Goal: Use online tool/utility: Utilize a website feature to perform a specific function

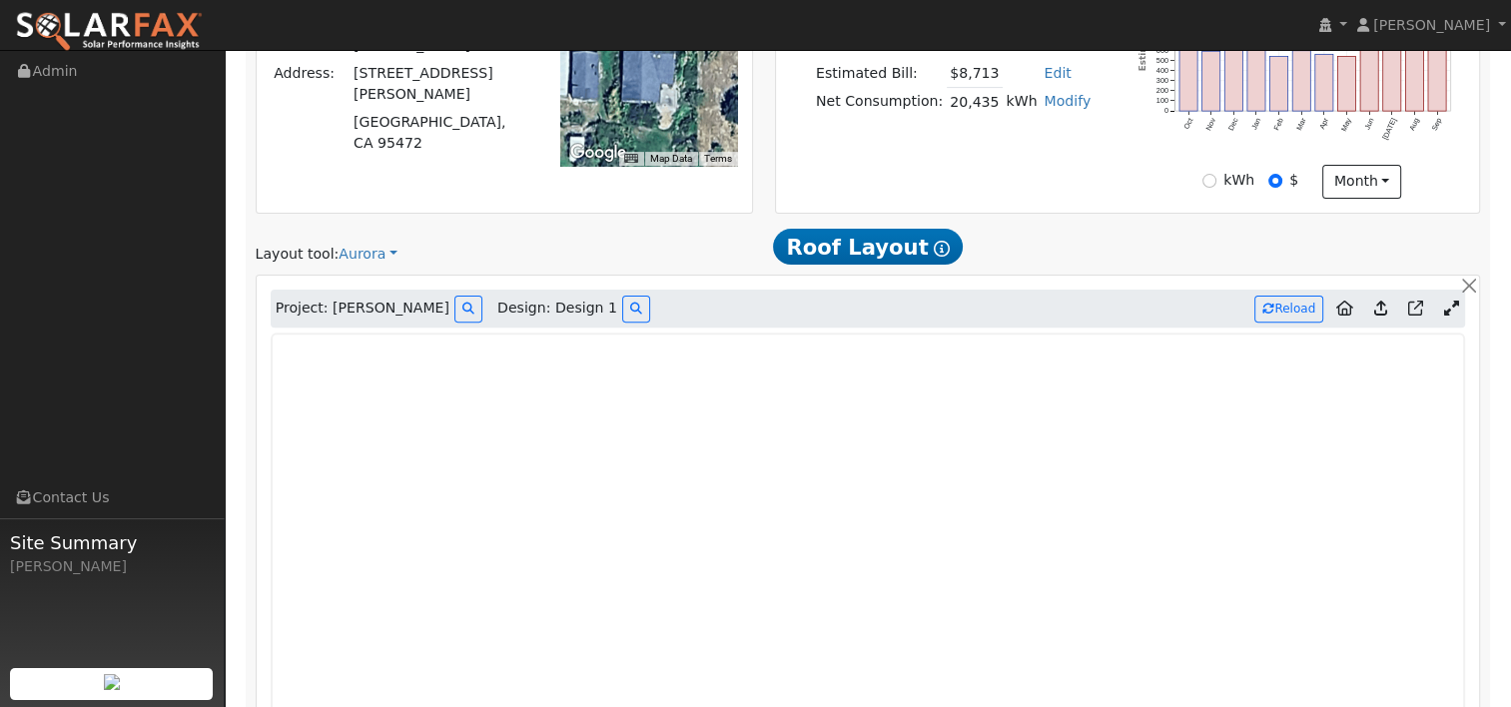
scroll to position [643, 0]
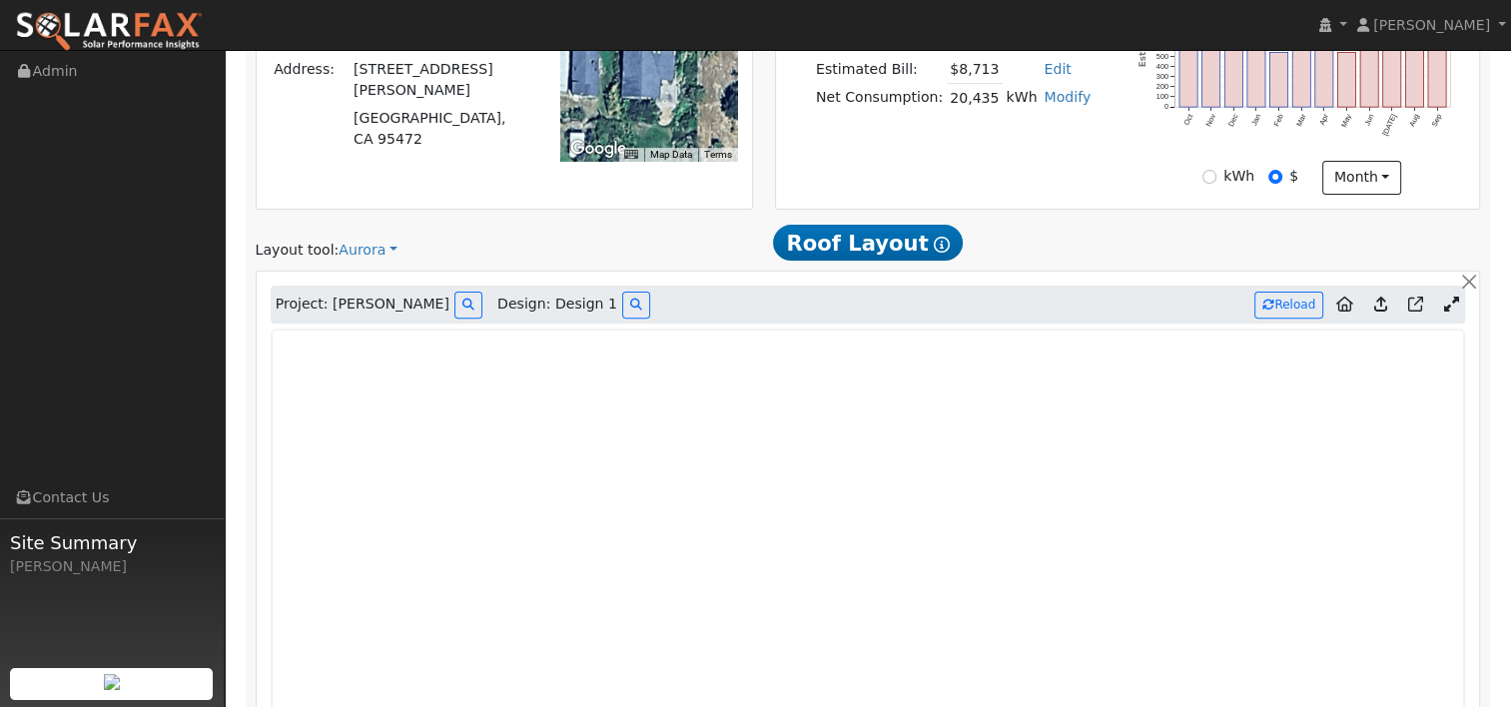
click at [1382, 300] on icon at bounding box center [1380, 304] width 13 height 15
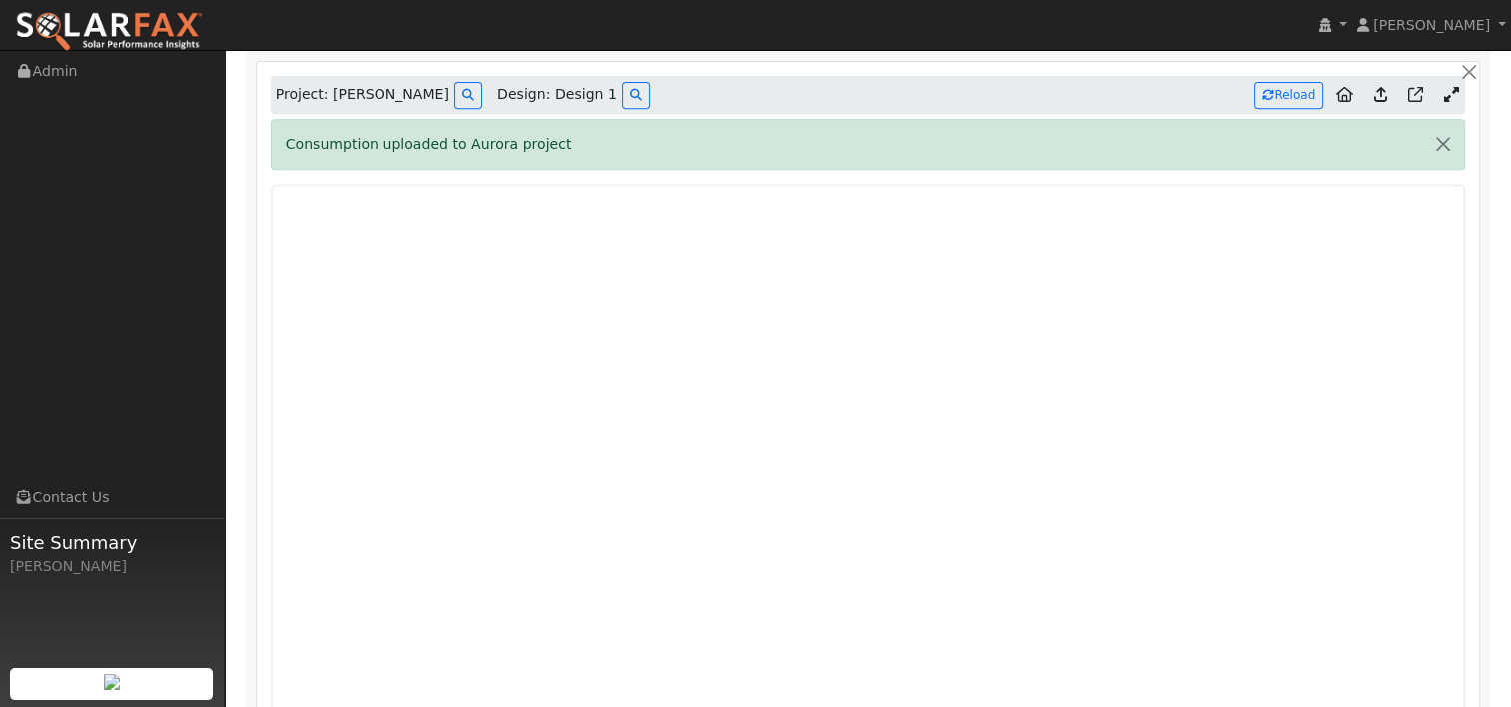
scroll to position [819, 0]
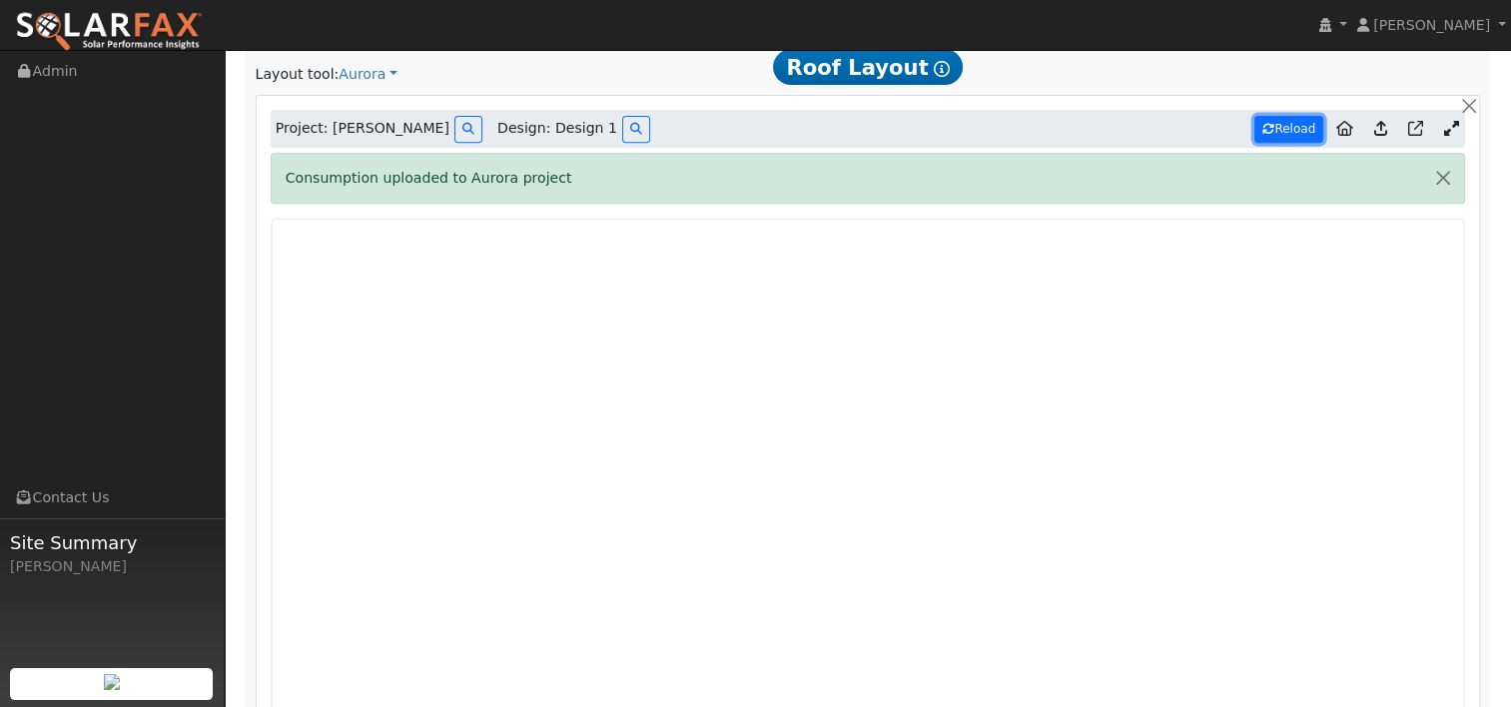
click at [1289, 135] on button "Reload" at bounding box center [1289, 129] width 69 height 27
type input "37369"
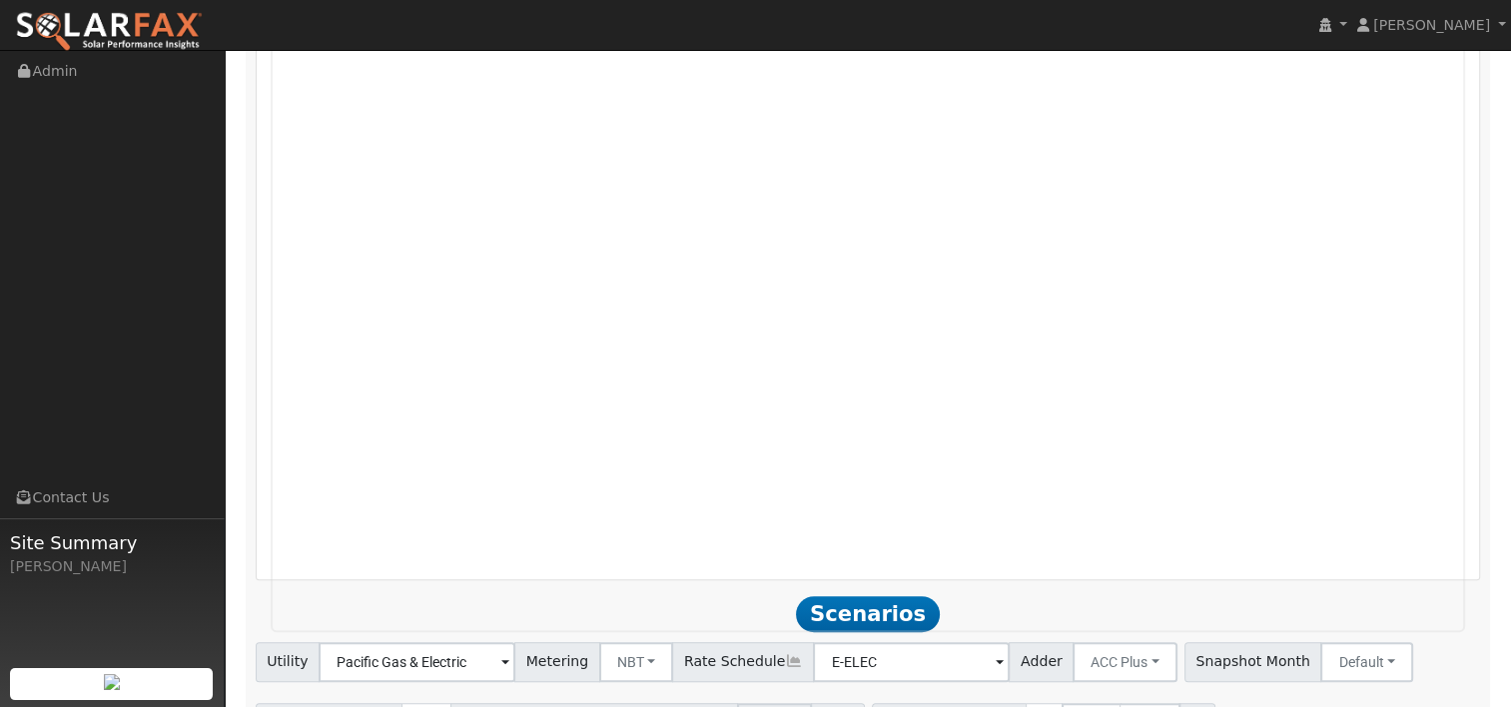
scroll to position [1320, 0]
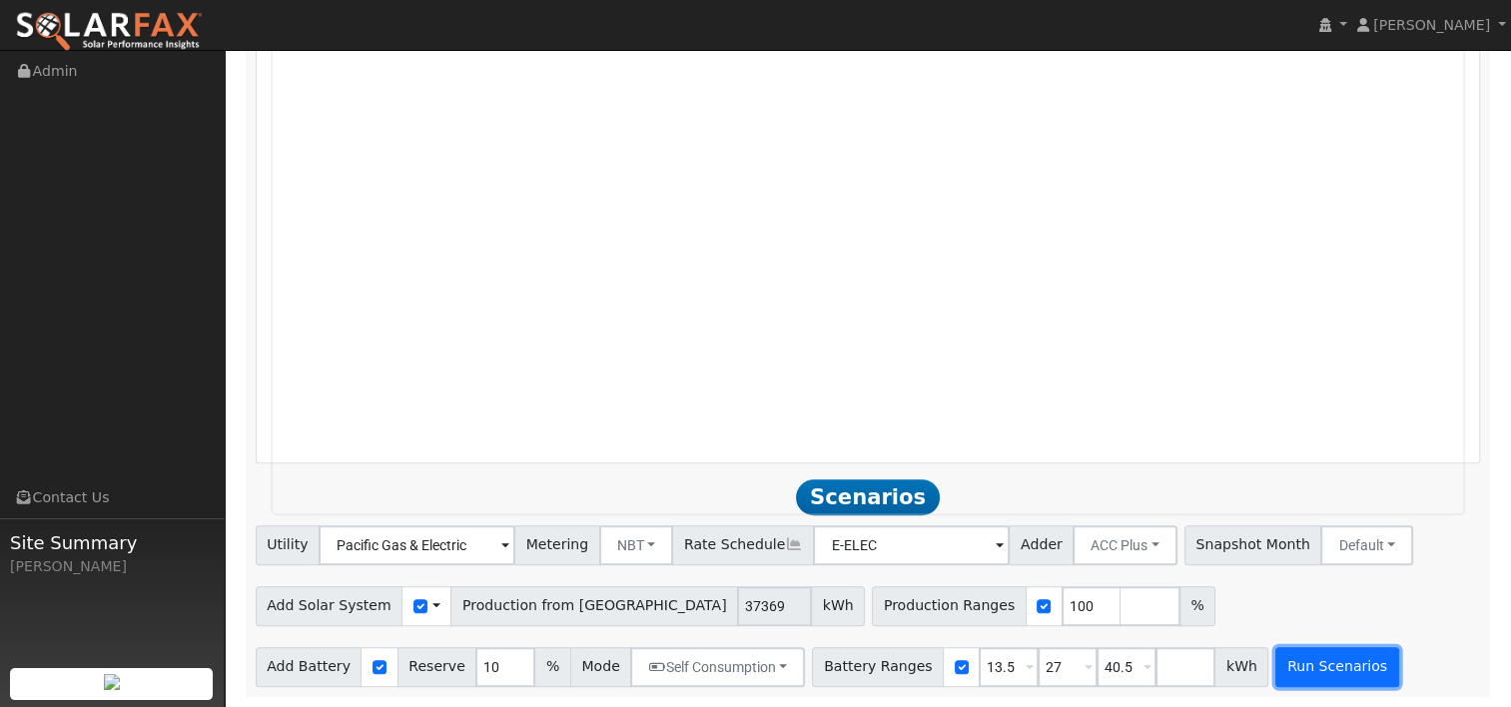
click at [1276, 659] on button "Run Scenarios" at bounding box center [1337, 667] width 123 height 40
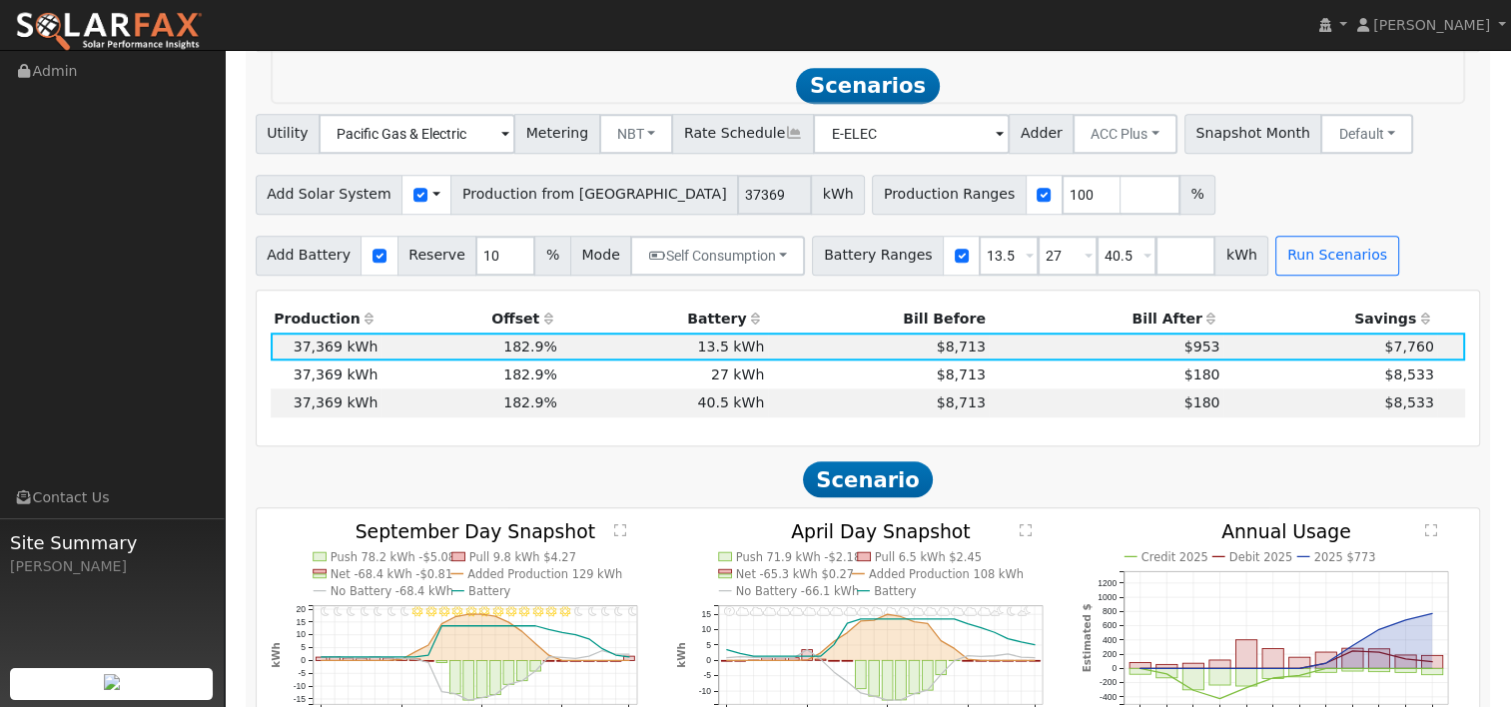
scroll to position [1737, 0]
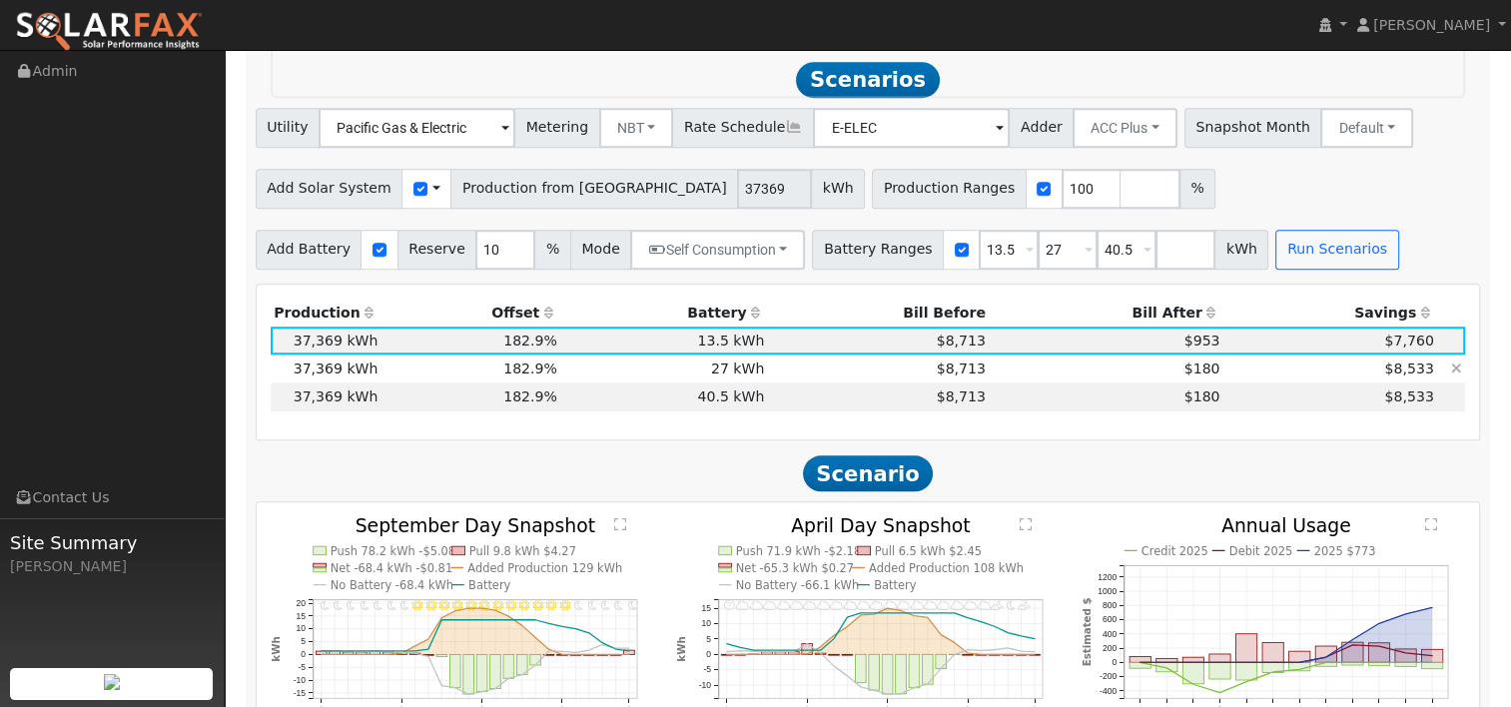
click at [1126, 370] on td "$180" at bounding box center [1106, 369] width 235 height 28
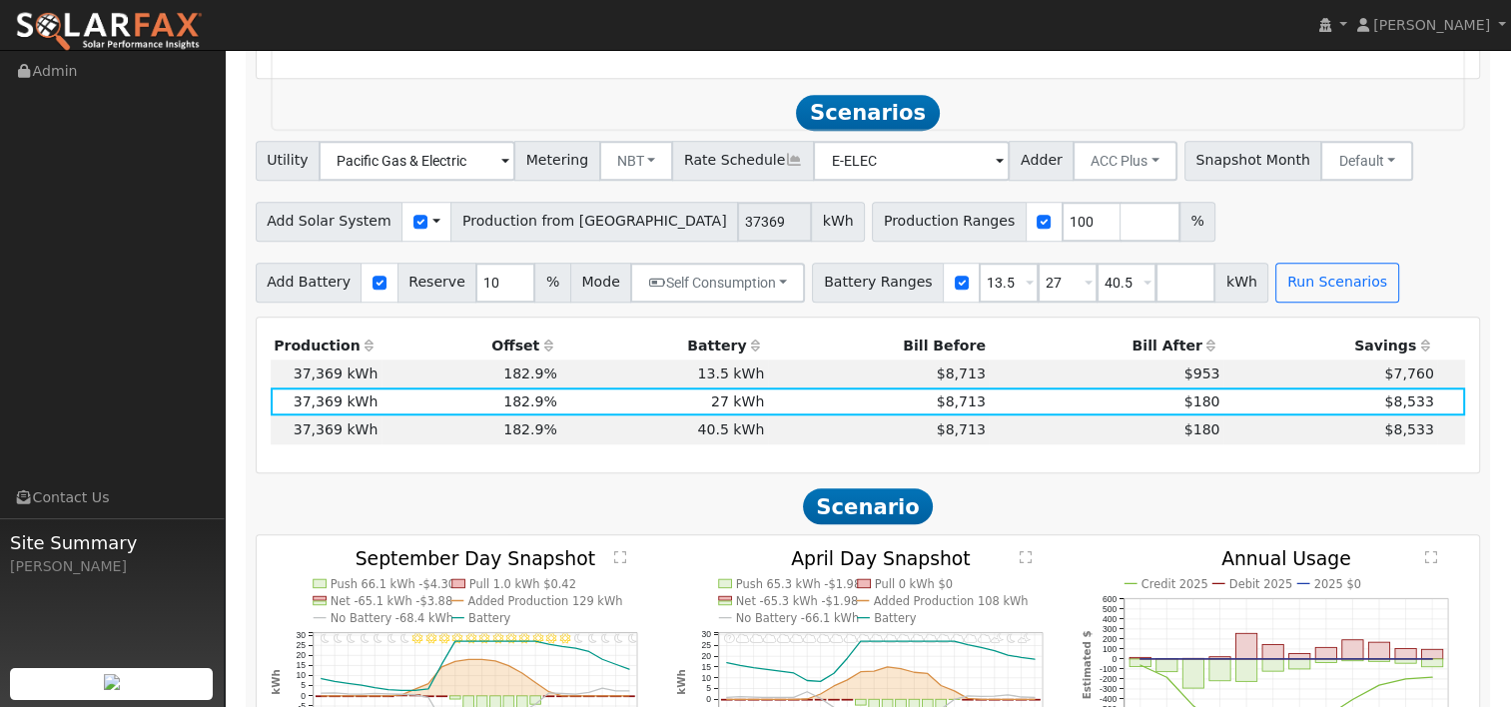
scroll to position [1598, 0]
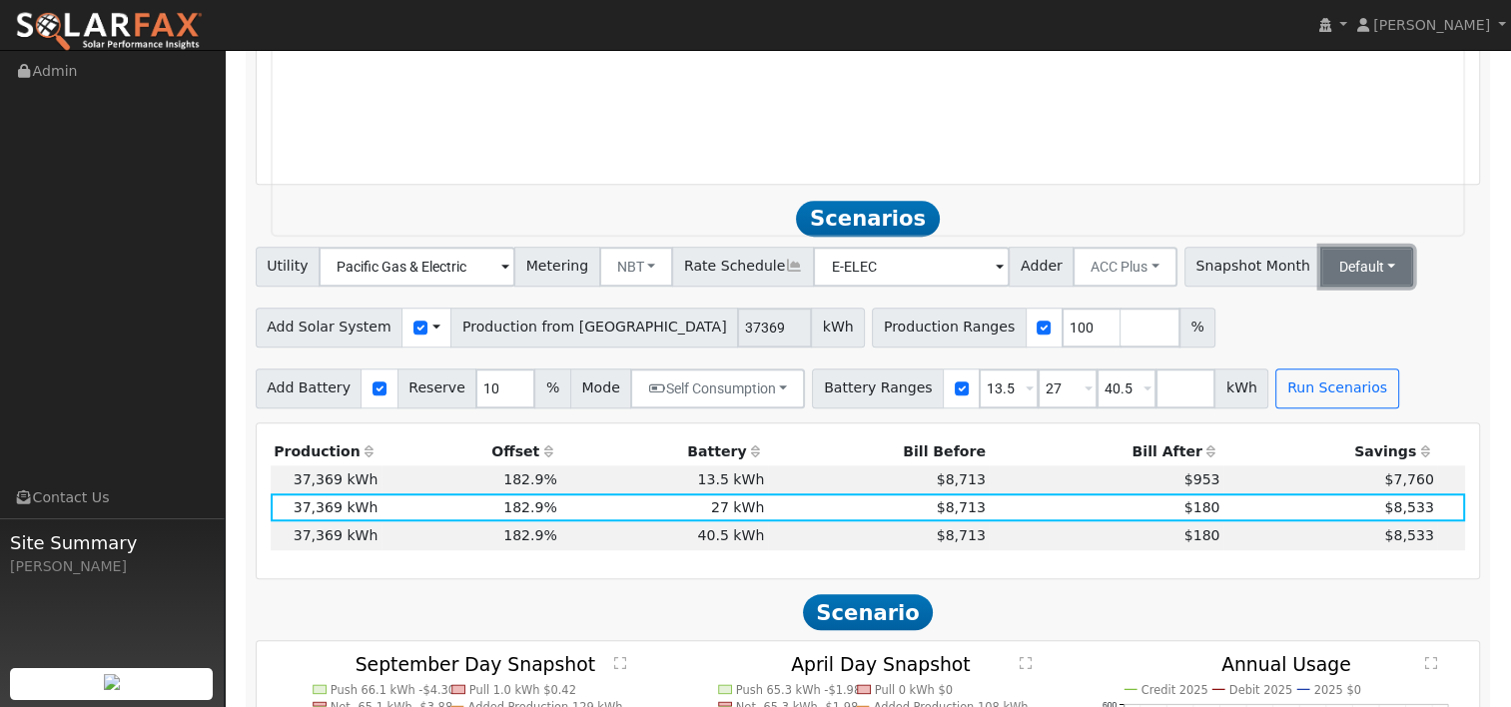
click at [1321, 285] on button "Default" at bounding box center [1367, 267] width 93 height 40
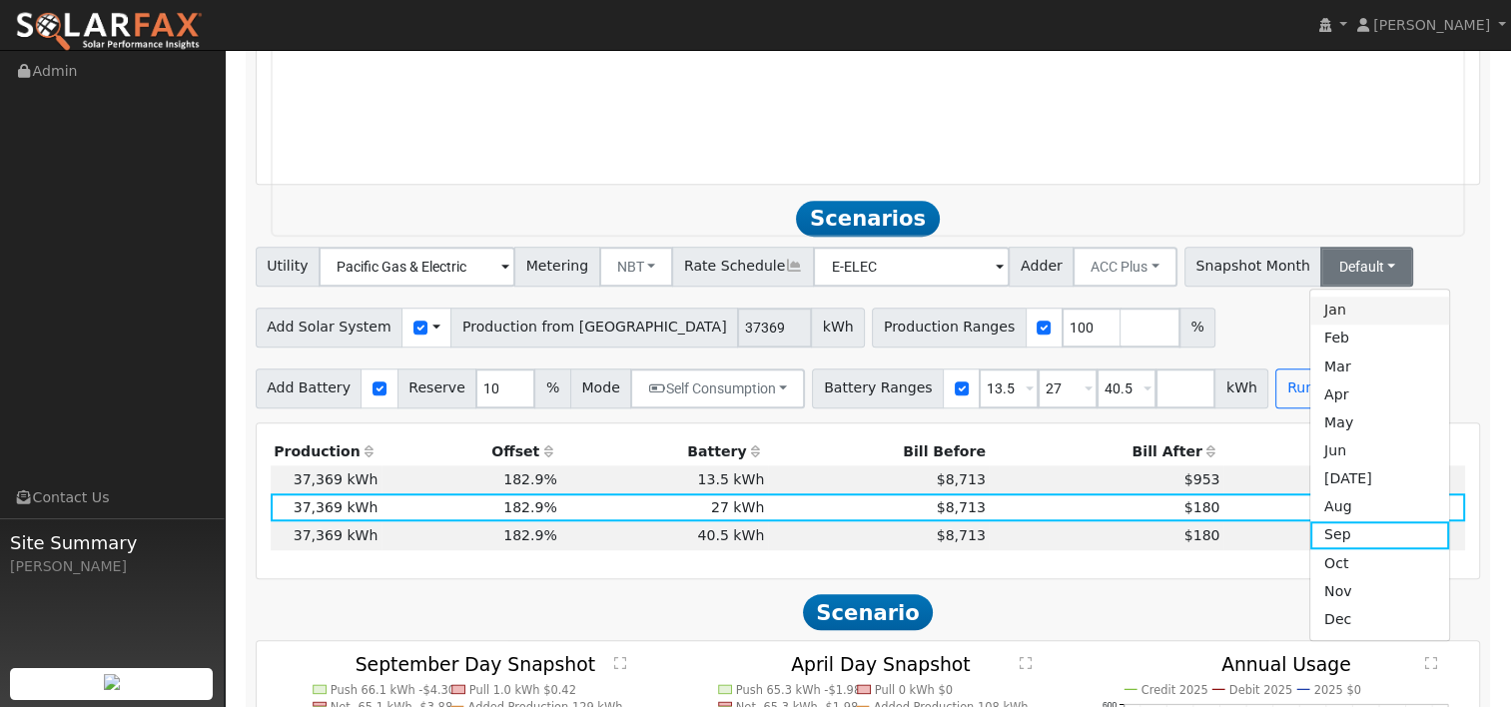
click at [1336, 319] on link "Jan" at bounding box center [1380, 311] width 139 height 28
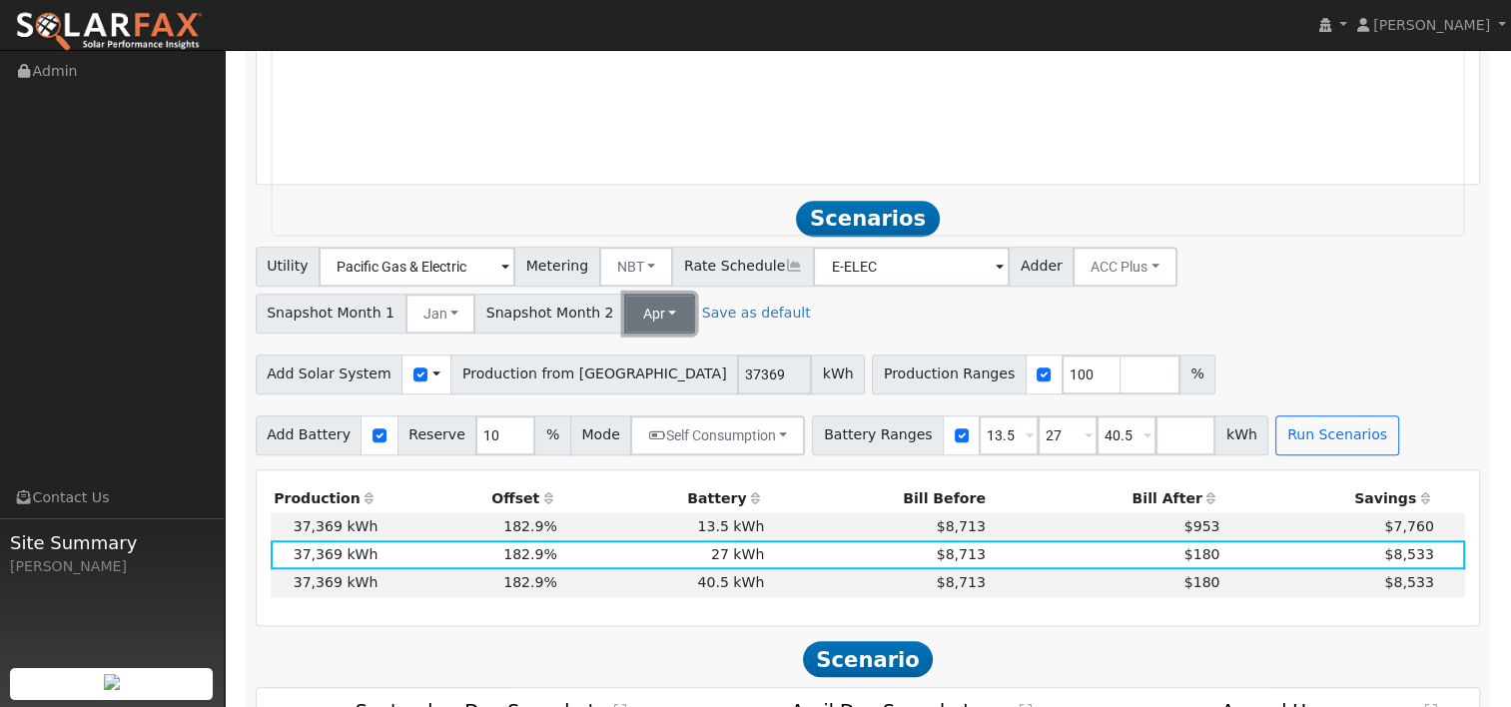
click at [629, 309] on button "Apr" at bounding box center [659, 314] width 71 height 40
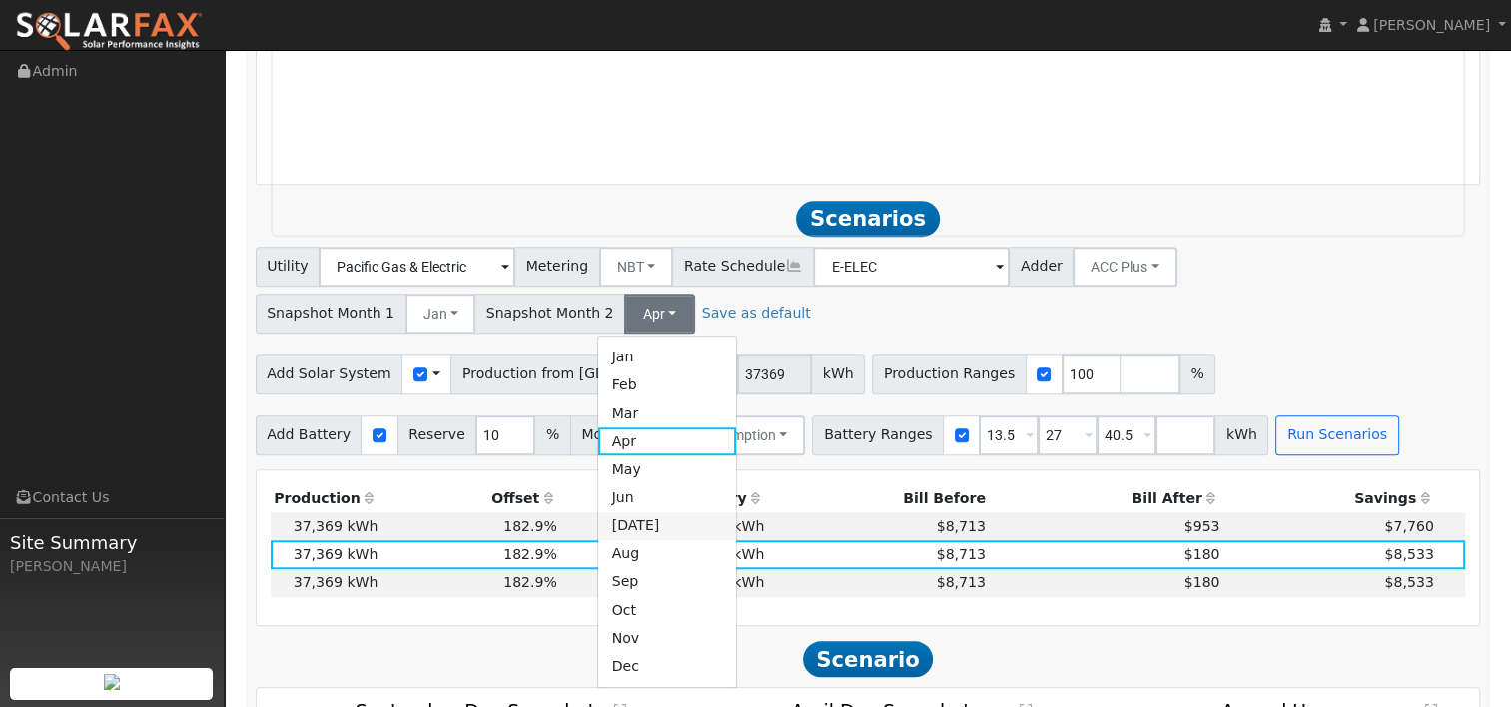
click at [624, 530] on link "[DATE]" at bounding box center [667, 526] width 139 height 28
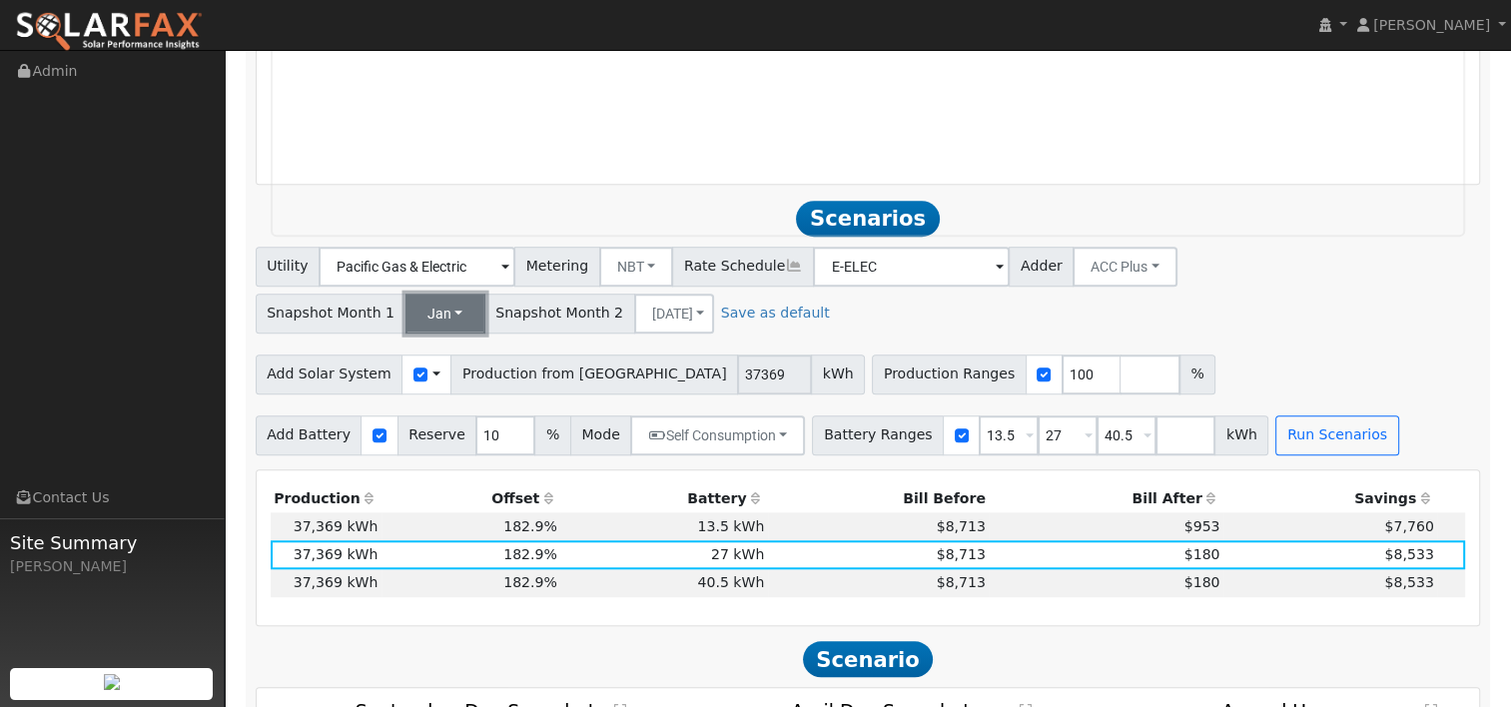
click at [426, 315] on button "Jan" at bounding box center [446, 314] width 80 height 40
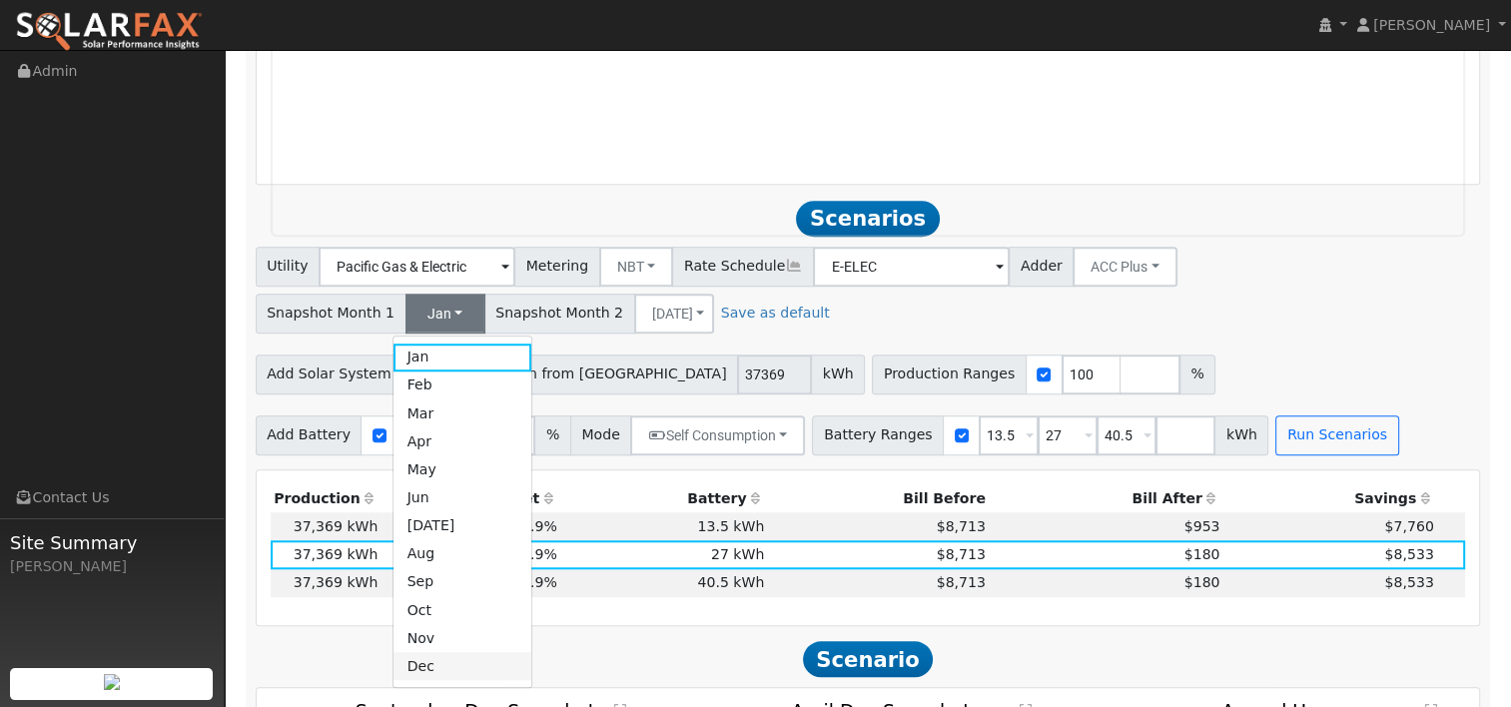
click at [420, 662] on link "Dec" at bounding box center [463, 666] width 139 height 28
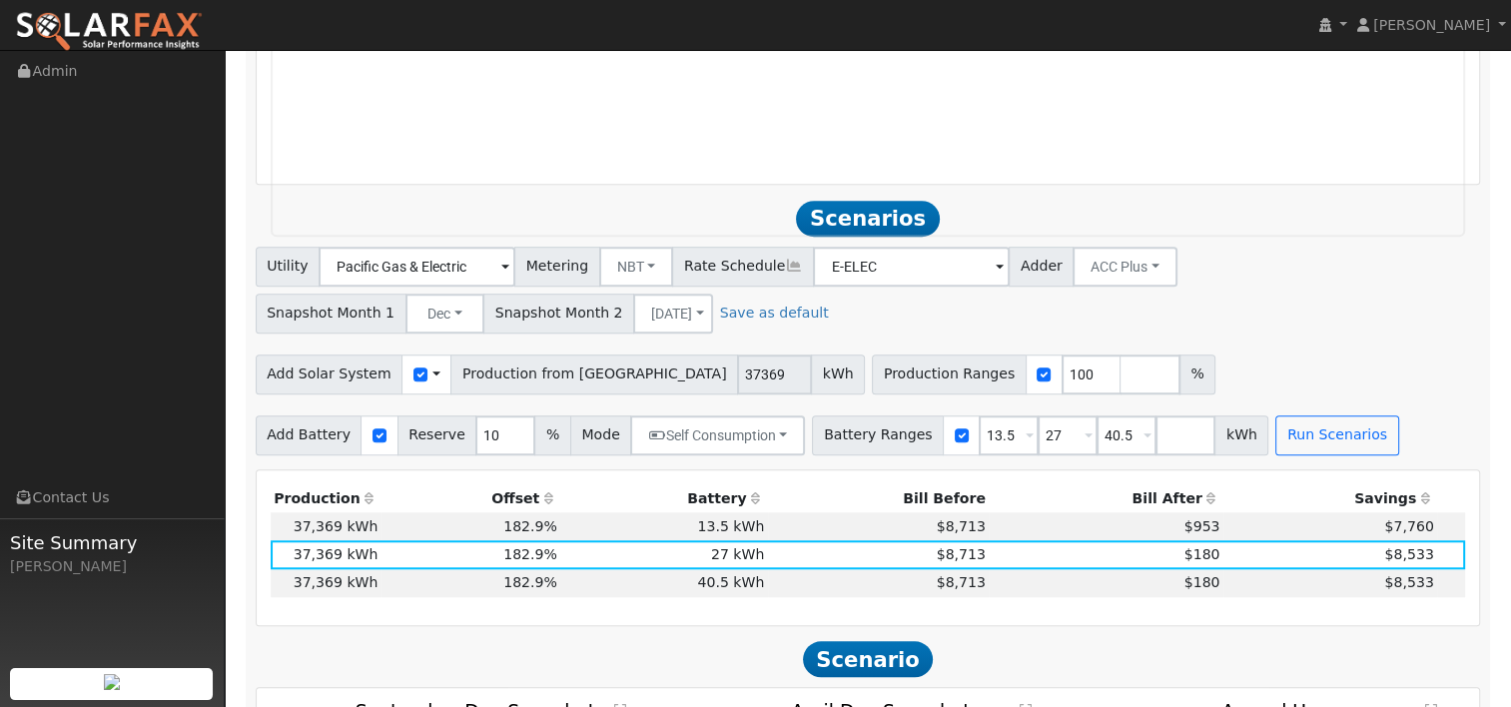
click at [728, 311] on link "Save as default" at bounding box center [774, 313] width 109 height 21
click at [1276, 434] on button "Run Scenarios" at bounding box center [1337, 436] width 123 height 40
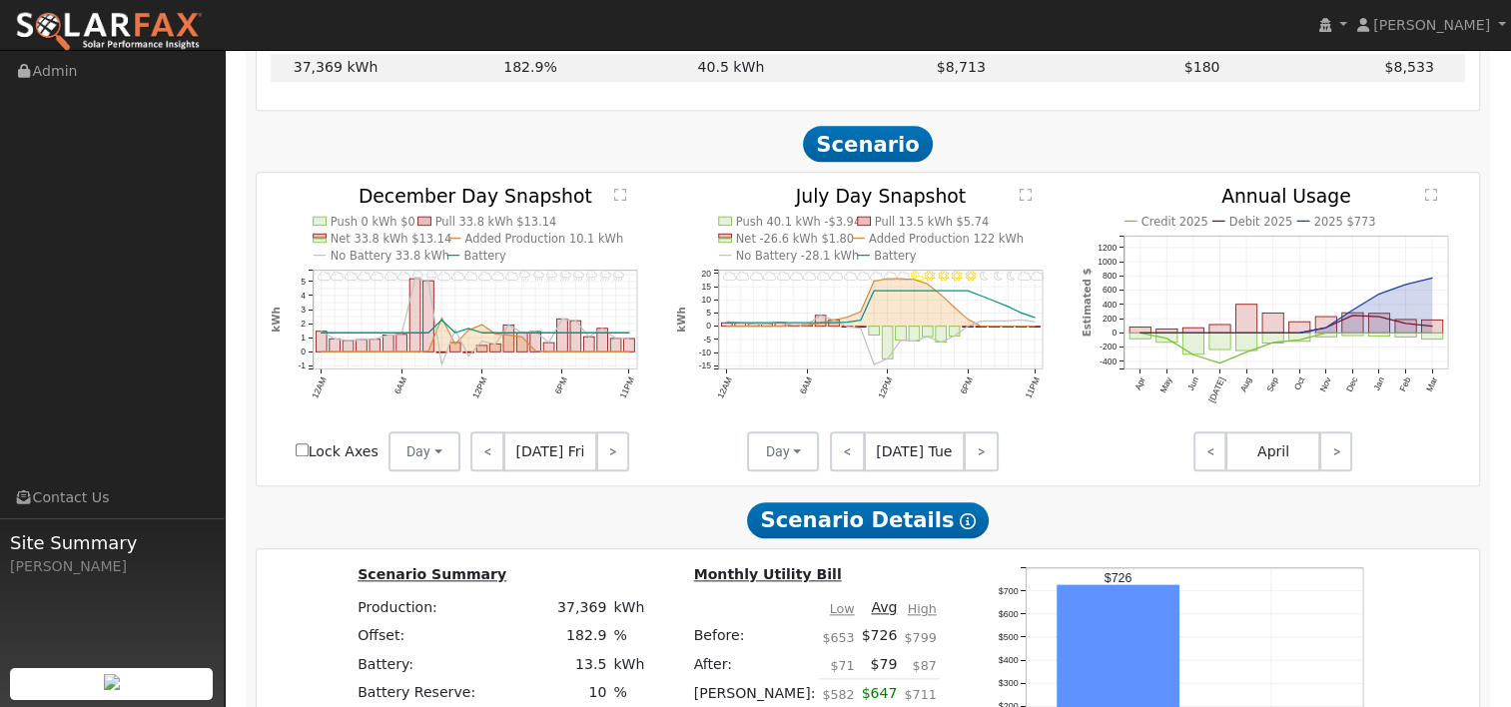
scroll to position [2118, 0]
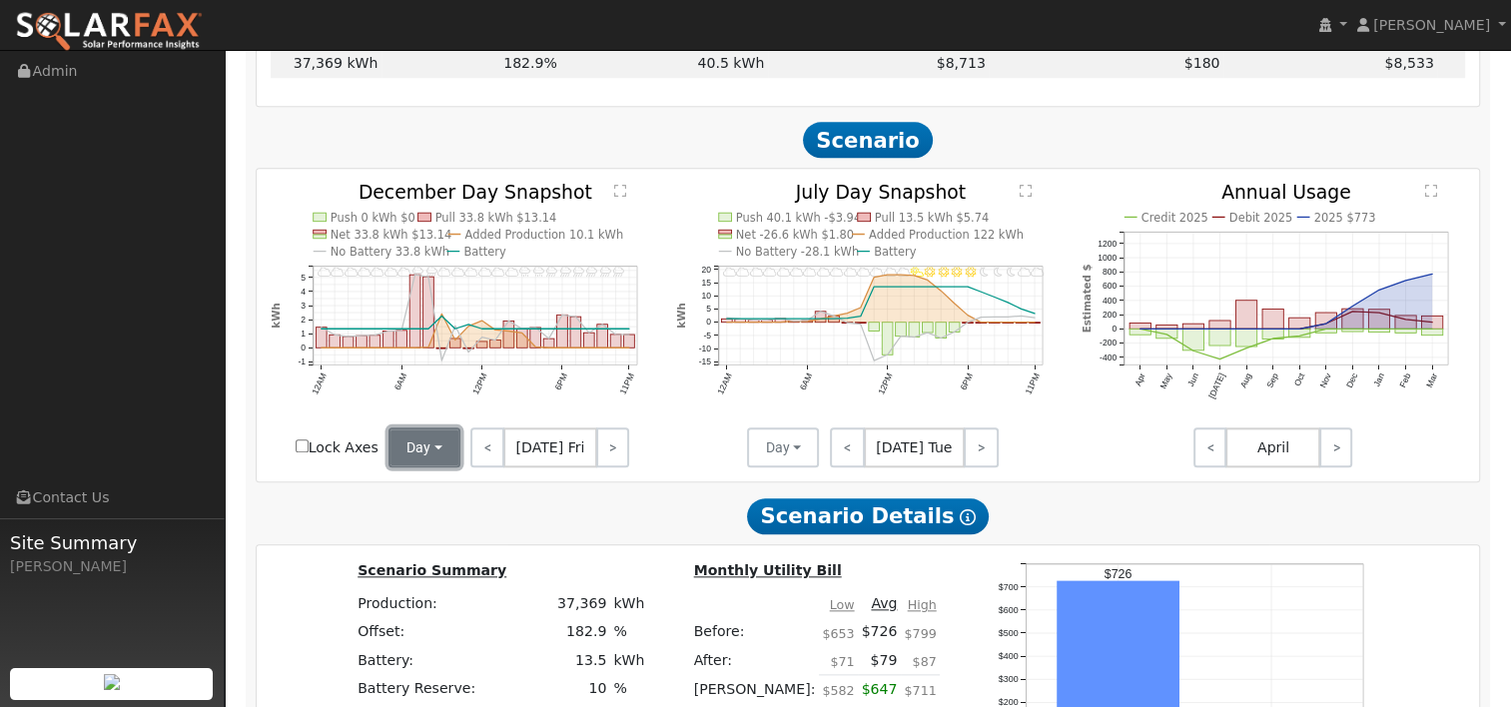
click at [411, 452] on button "Day" at bounding box center [425, 448] width 72 height 40
click at [443, 519] on link "Month Average" at bounding box center [459, 519] width 139 height 28
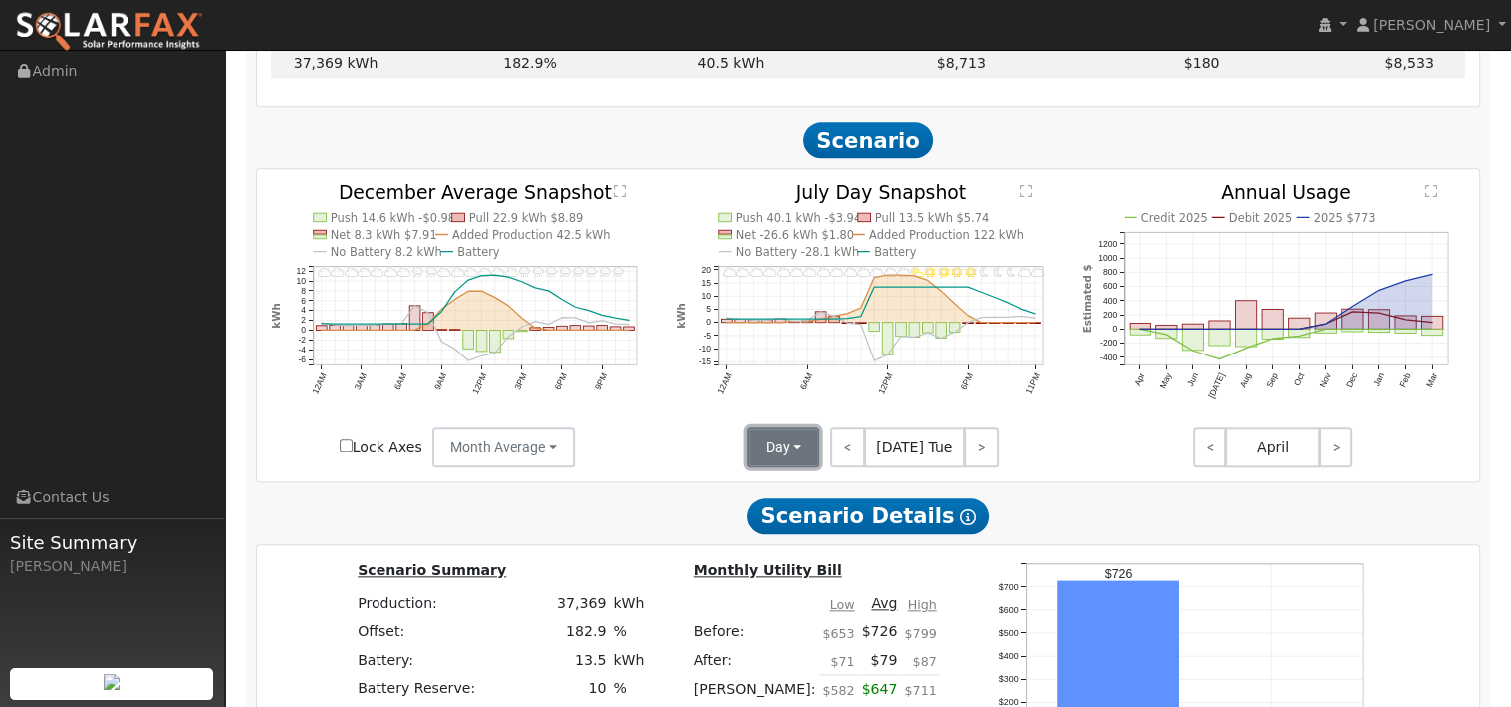
click at [778, 455] on button "Day" at bounding box center [783, 448] width 72 height 40
click at [783, 518] on link "Month Average" at bounding box center [817, 519] width 139 height 28
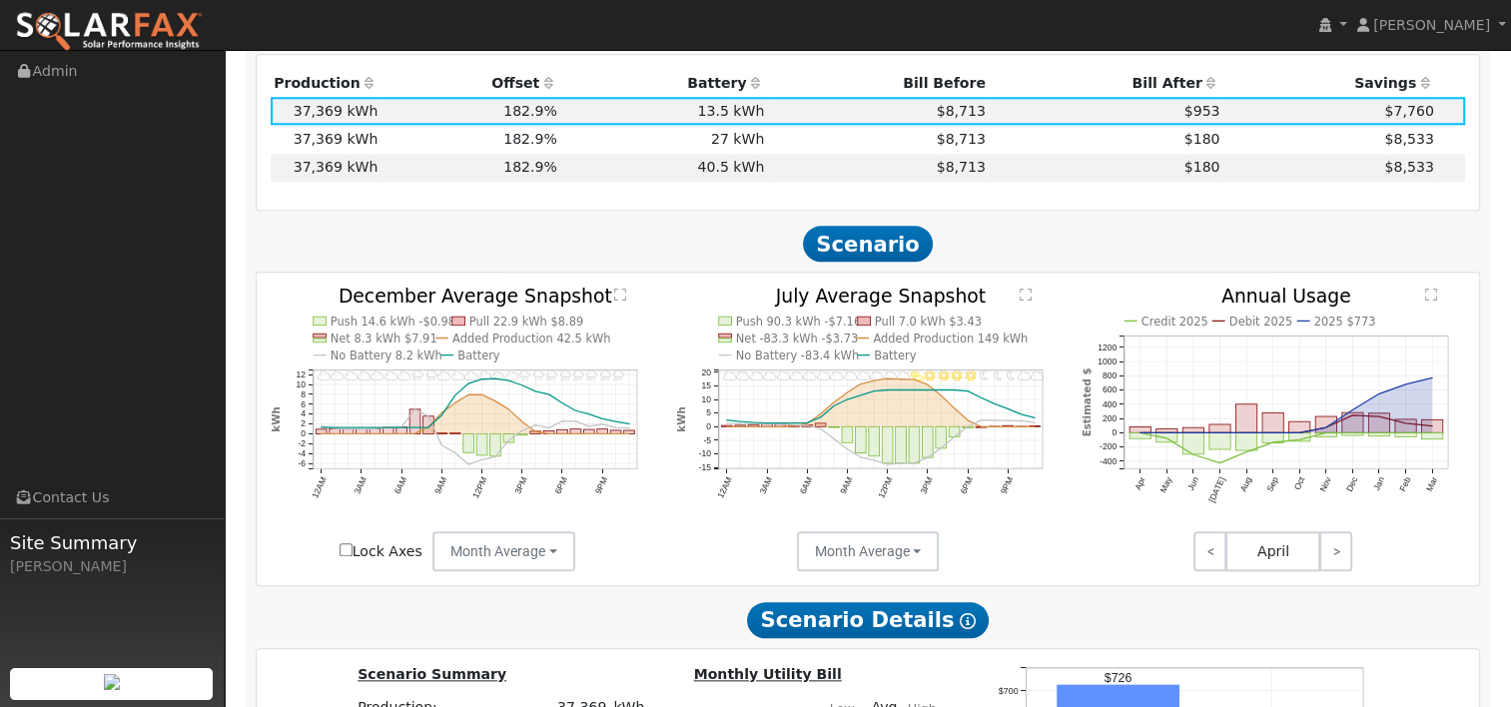
scroll to position [1998, 0]
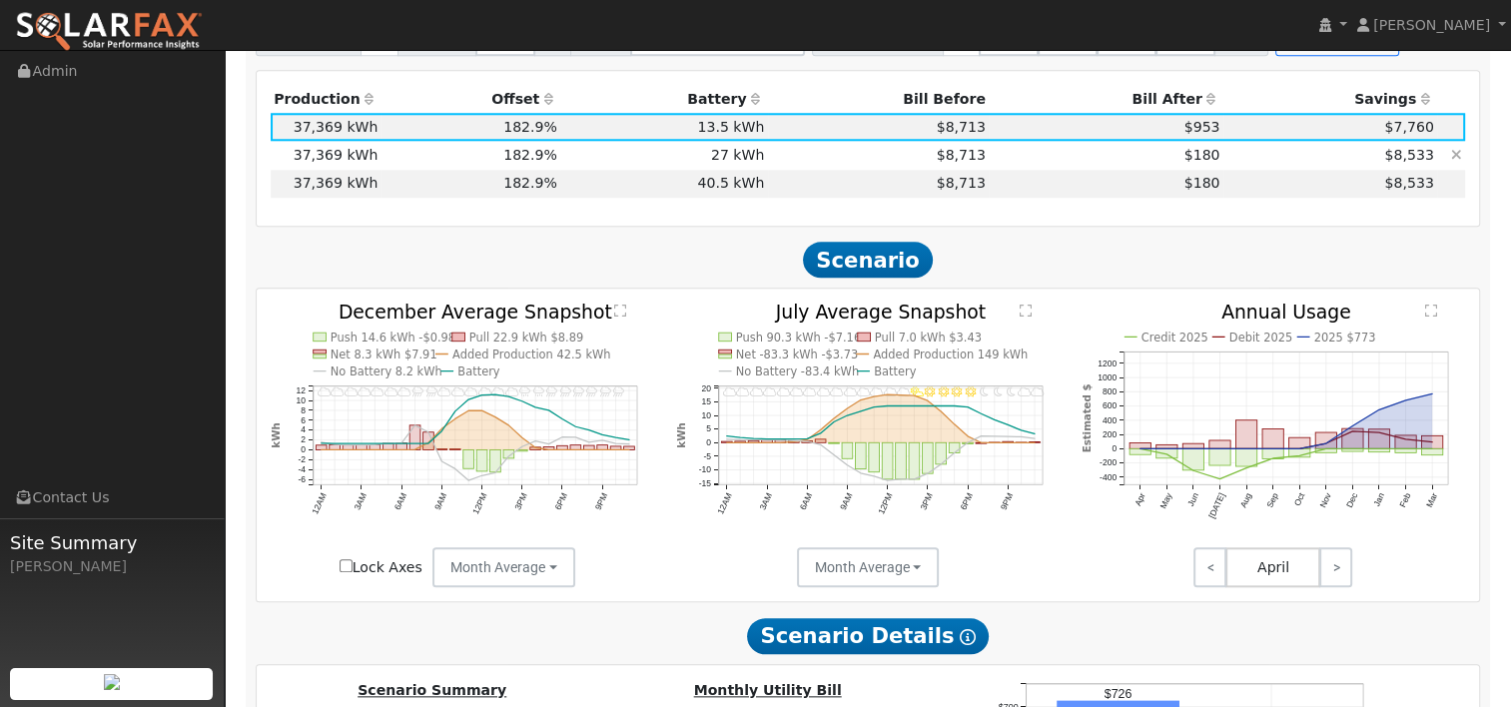
click at [1059, 159] on td "$180" at bounding box center [1106, 155] width 235 height 28
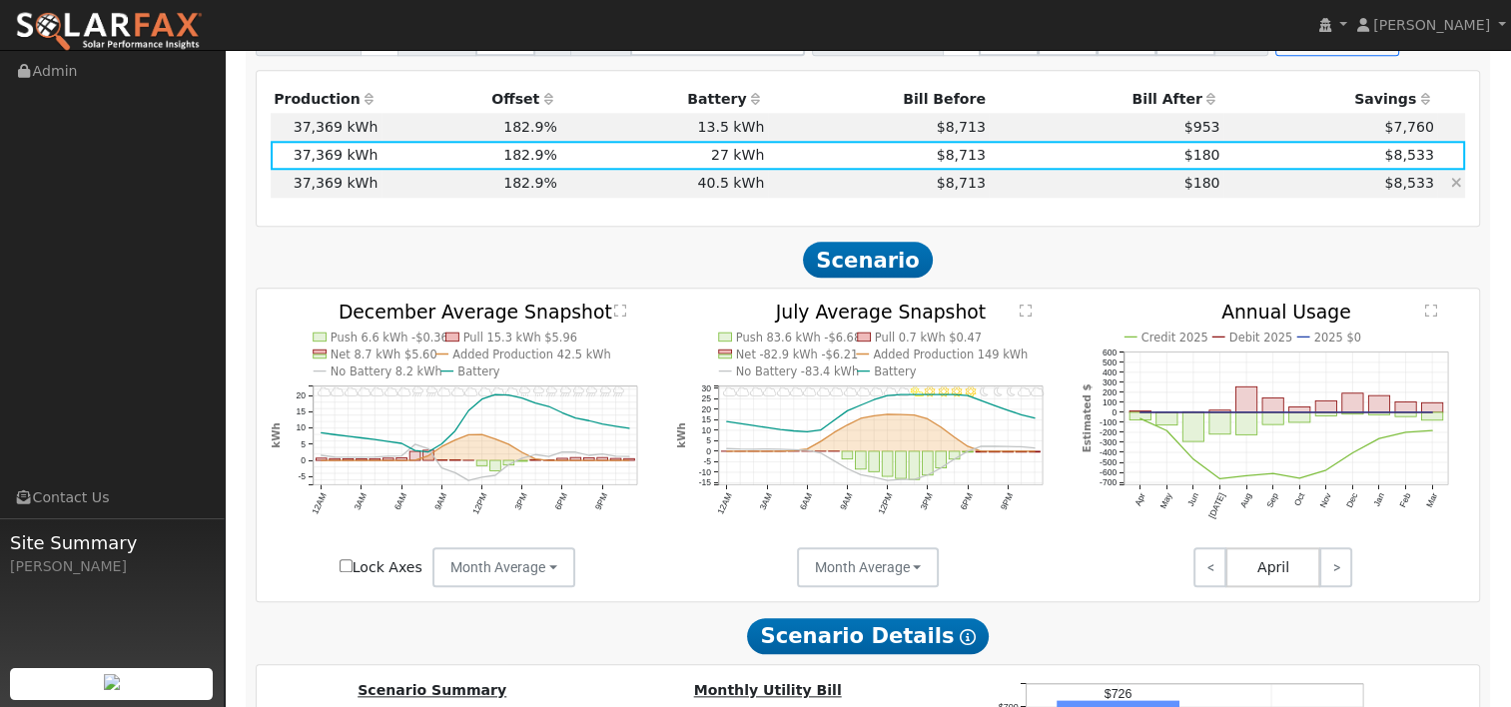
click at [1034, 186] on td "$180" at bounding box center [1106, 184] width 235 height 28
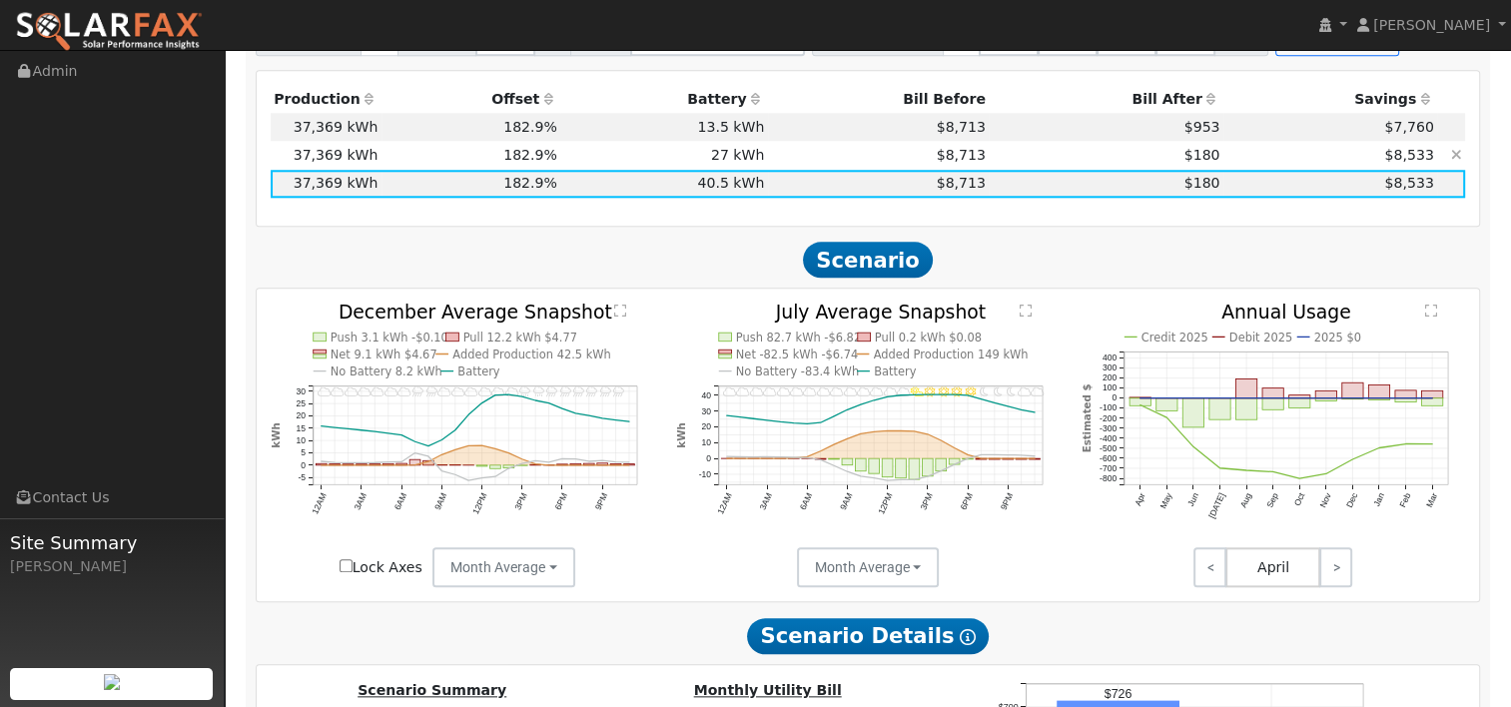
click at [1029, 152] on td "$180" at bounding box center [1106, 155] width 235 height 28
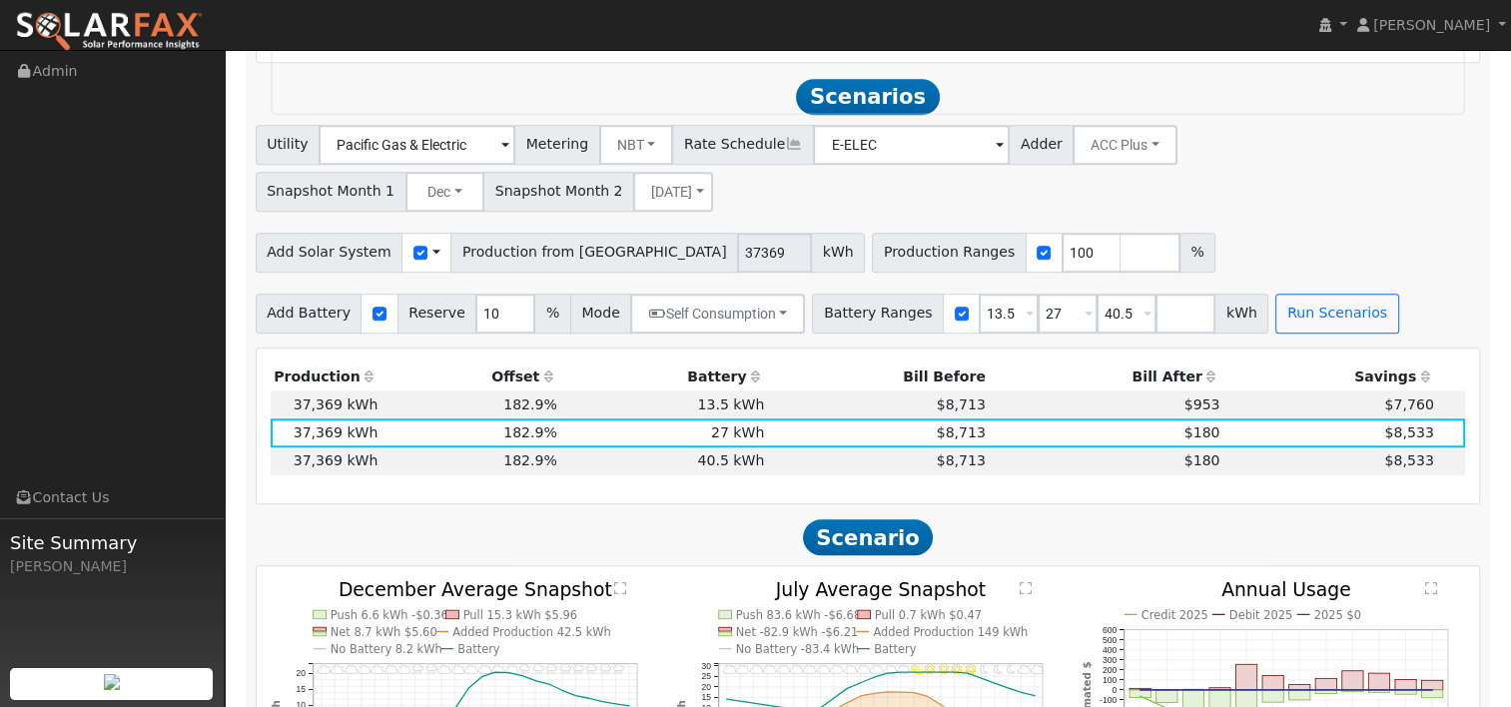
scroll to position [1708, 0]
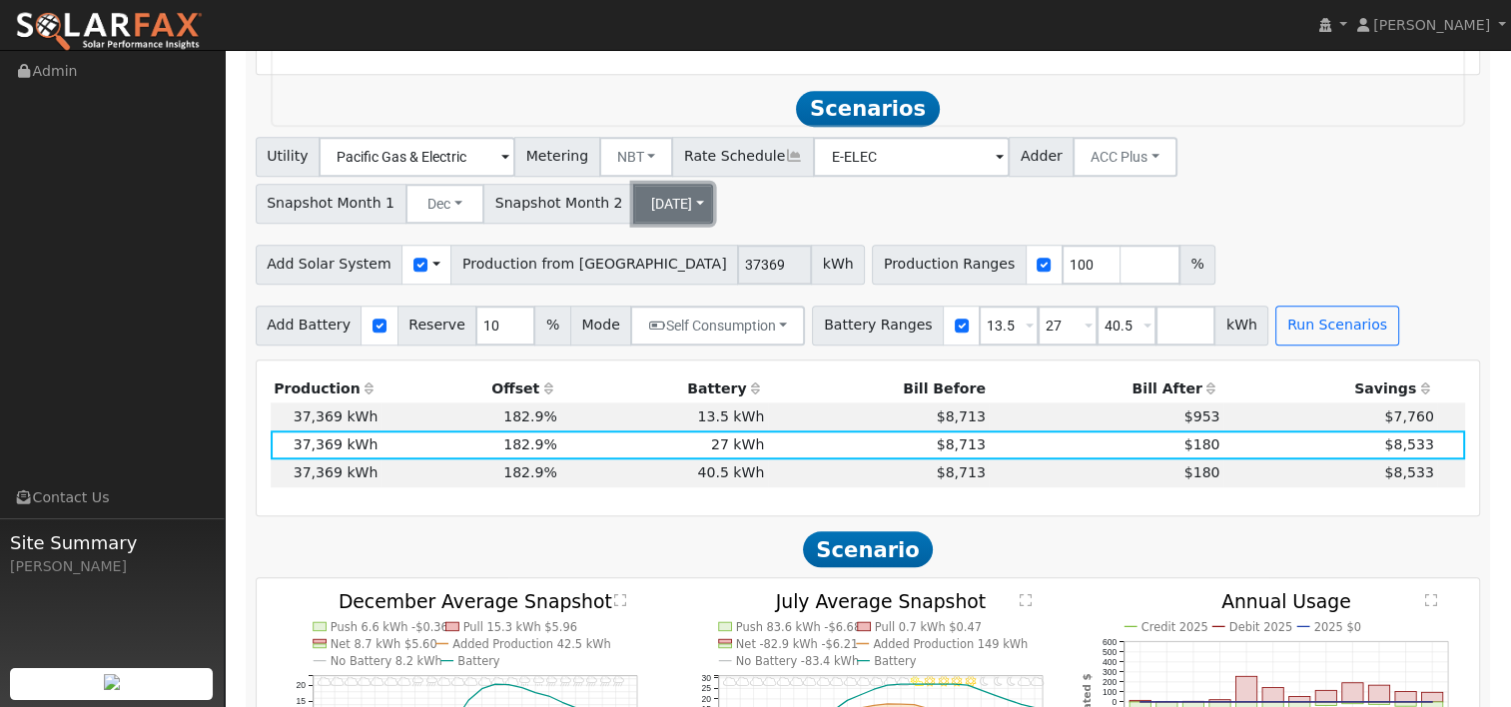
click at [646, 202] on button "[DATE]" at bounding box center [673, 204] width 80 height 40
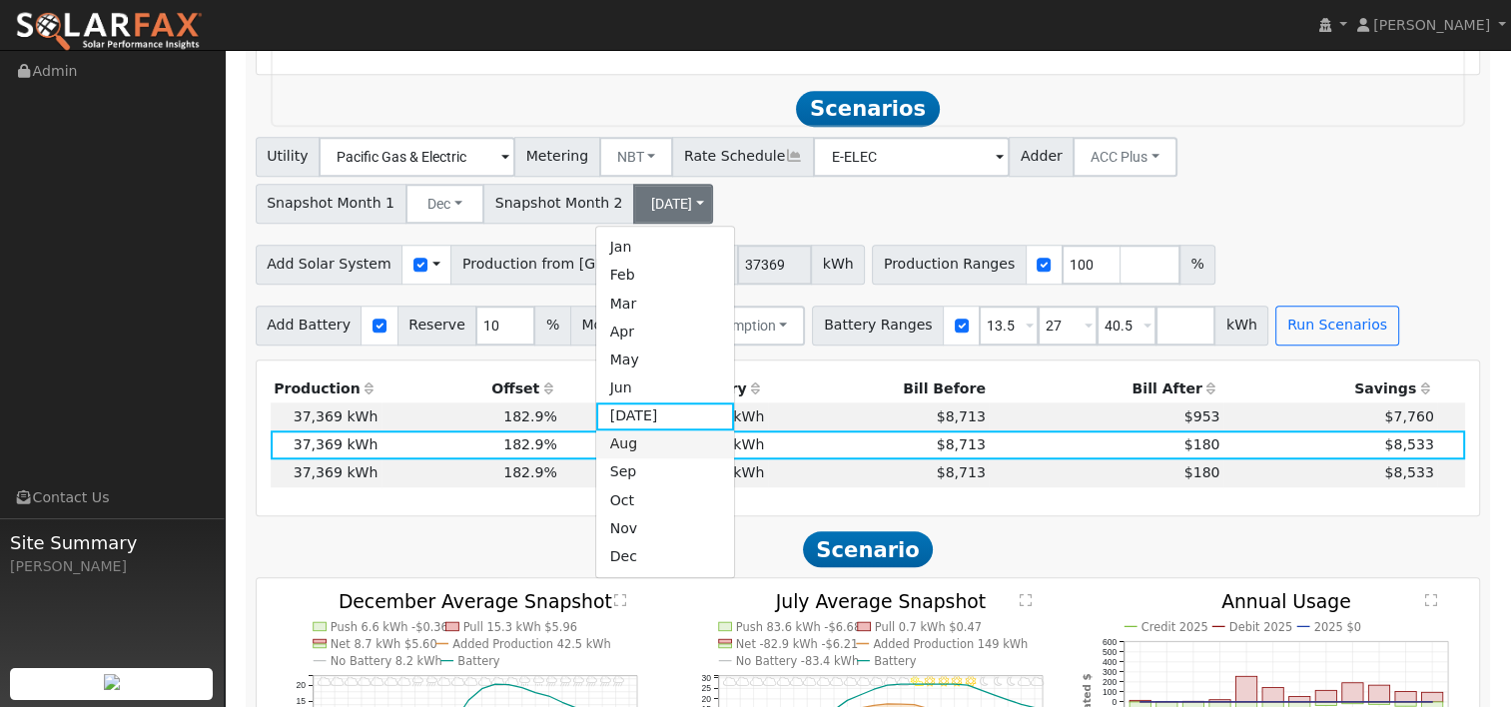
click at [631, 442] on link "Aug" at bounding box center [665, 445] width 139 height 28
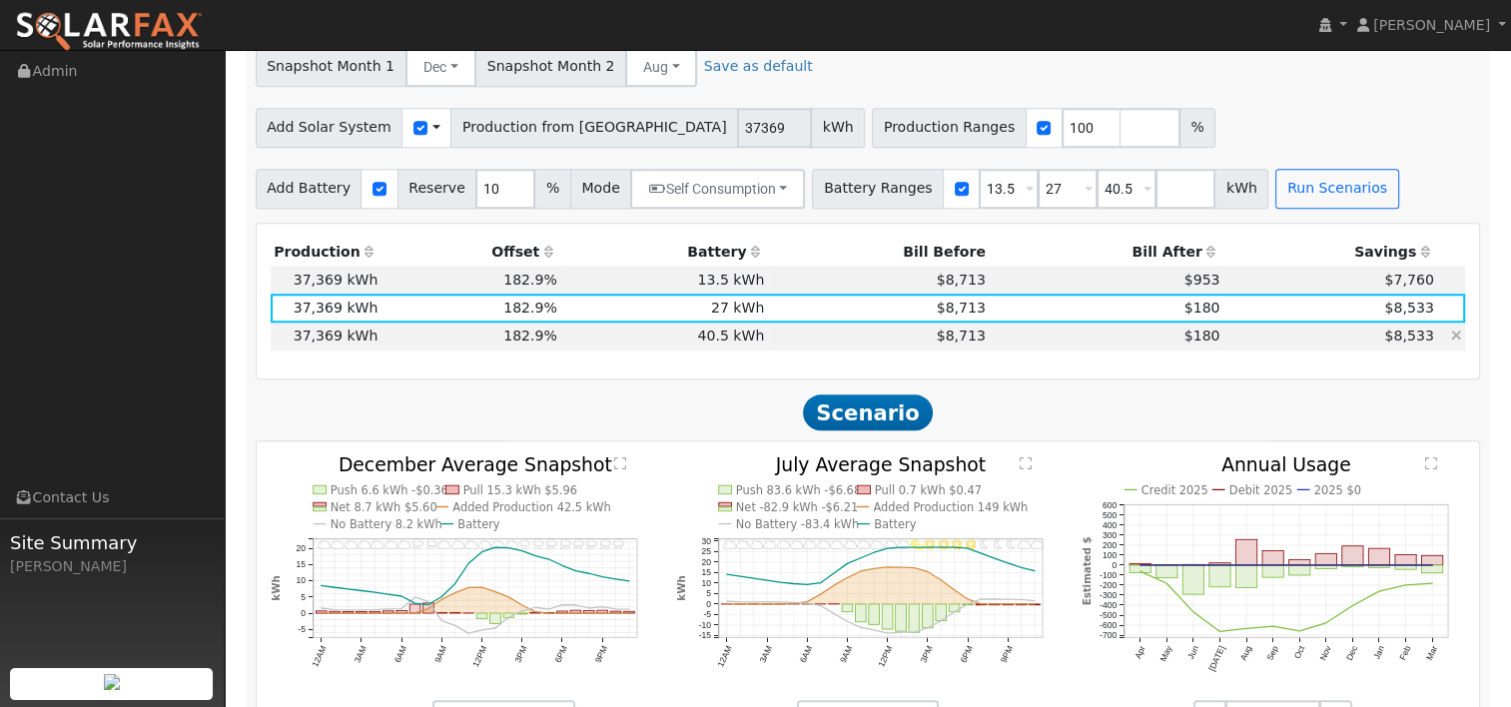
scroll to position [1836, 0]
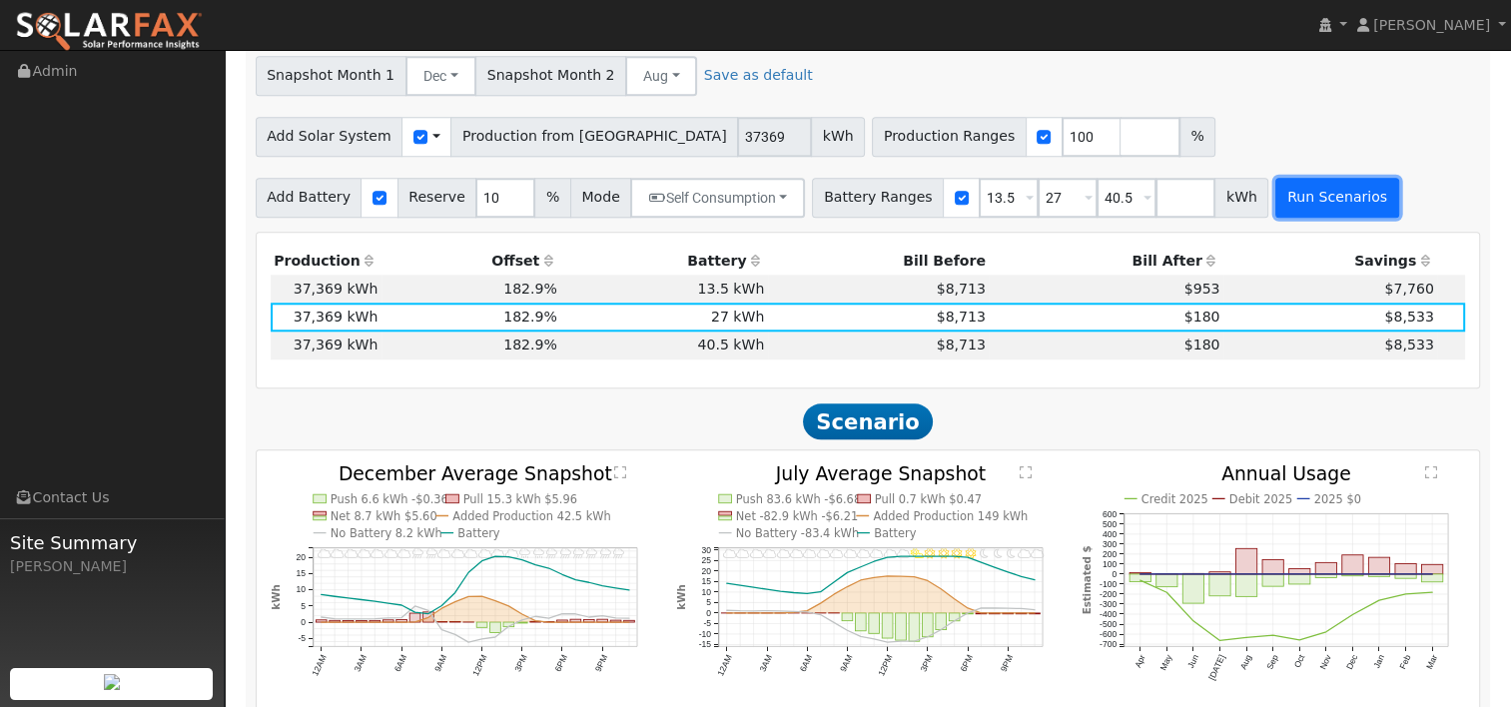
click at [1297, 212] on button "Run Scenarios" at bounding box center [1337, 198] width 123 height 40
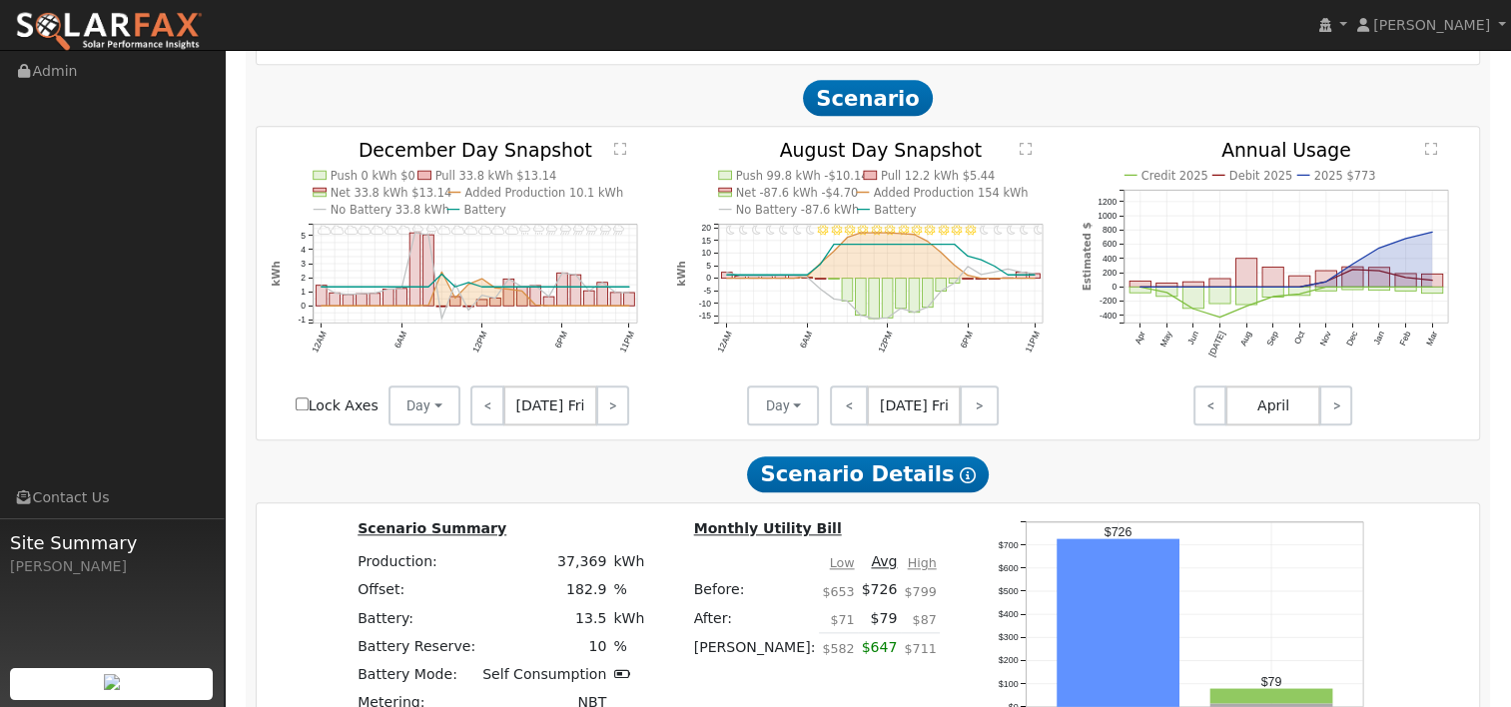
scroll to position [2143, 0]
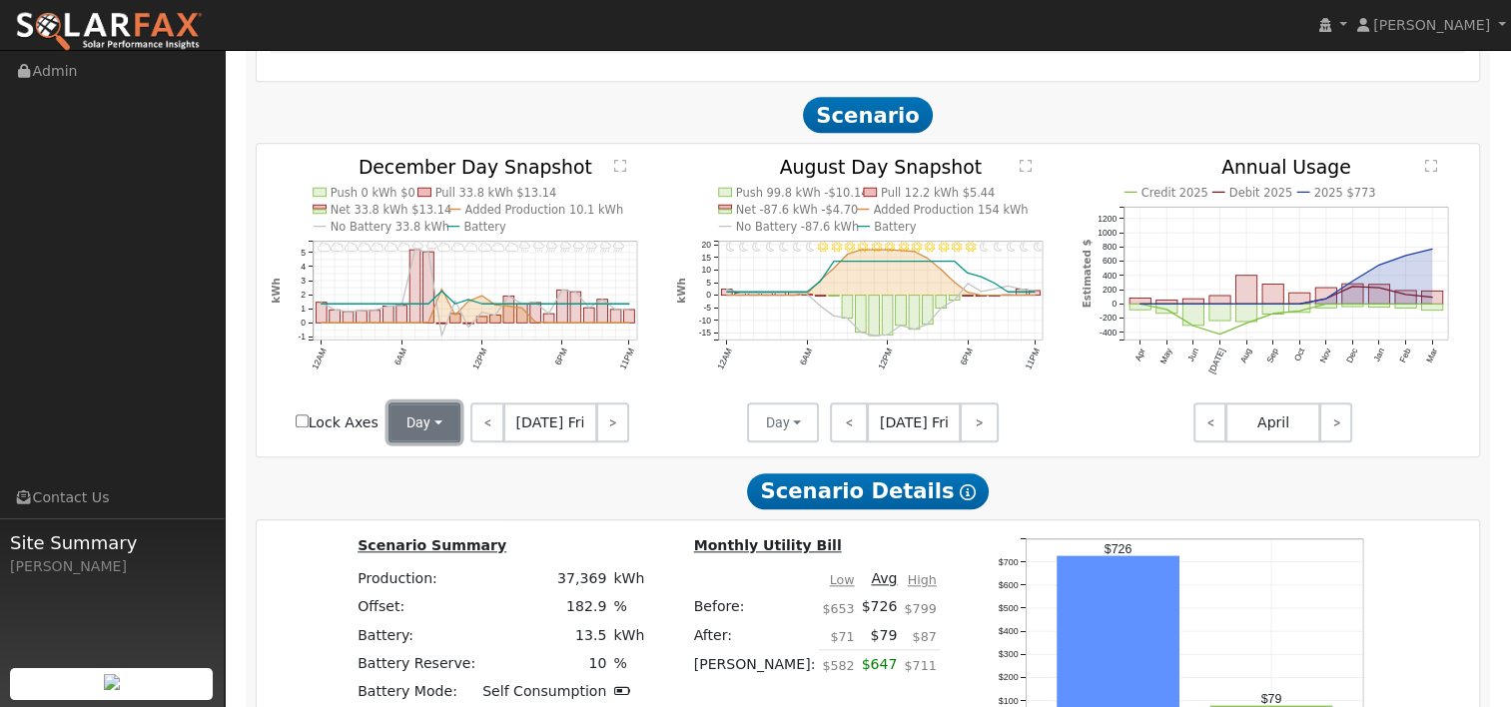
click at [429, 420] on button "Day" at bounding box center [425, 423] width 72 height 40
drag, startPoint x: 432, startPoint y: 498, endPoint x: 725, endPoint y: 491, distance: 293.8
click at [432, 499] on link "Month Average" at bounding box center [459, 494] width 139 height 28
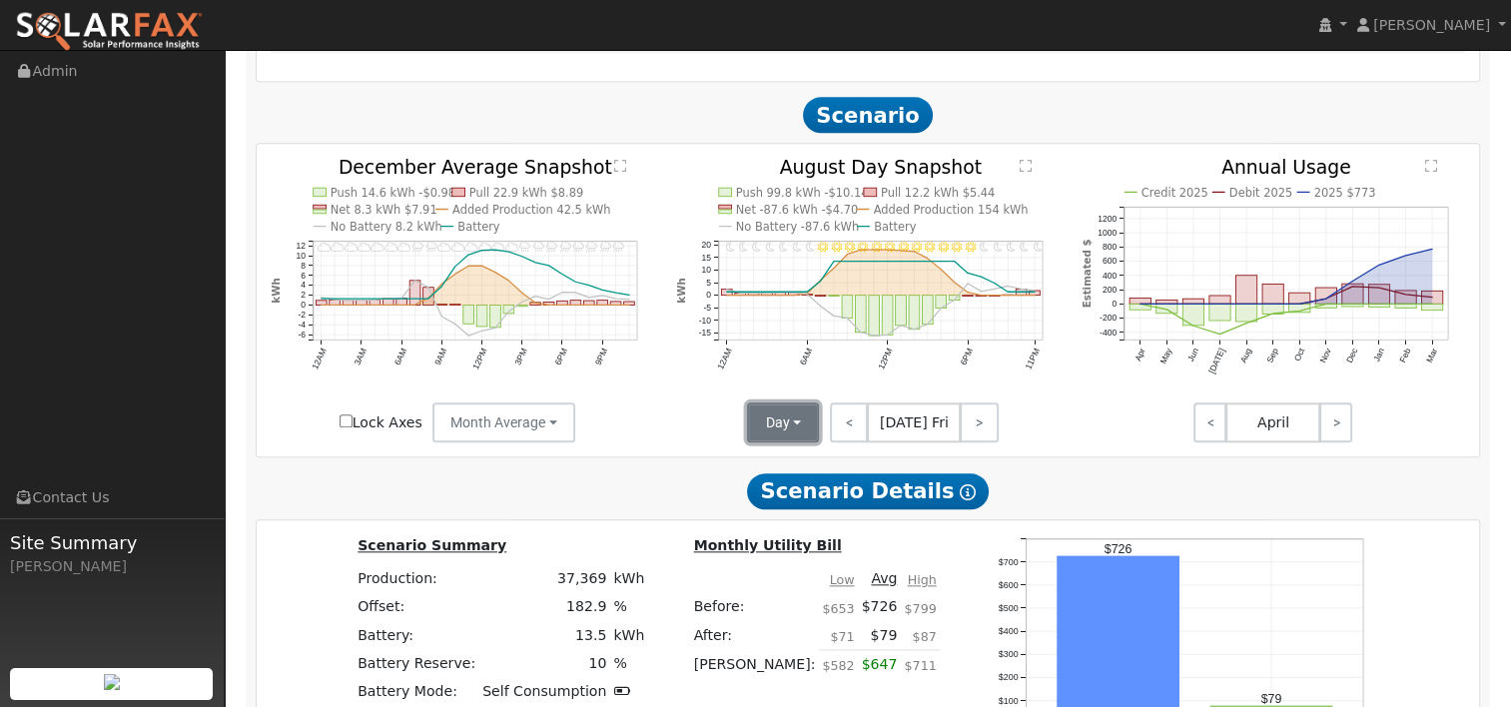
click at [772, 439] on button "Day" at bounding box center [783, 423] width 72 height 40
click at [784, 495] on link "Month Average" at bounding box center [817, 494] width 139 height 28
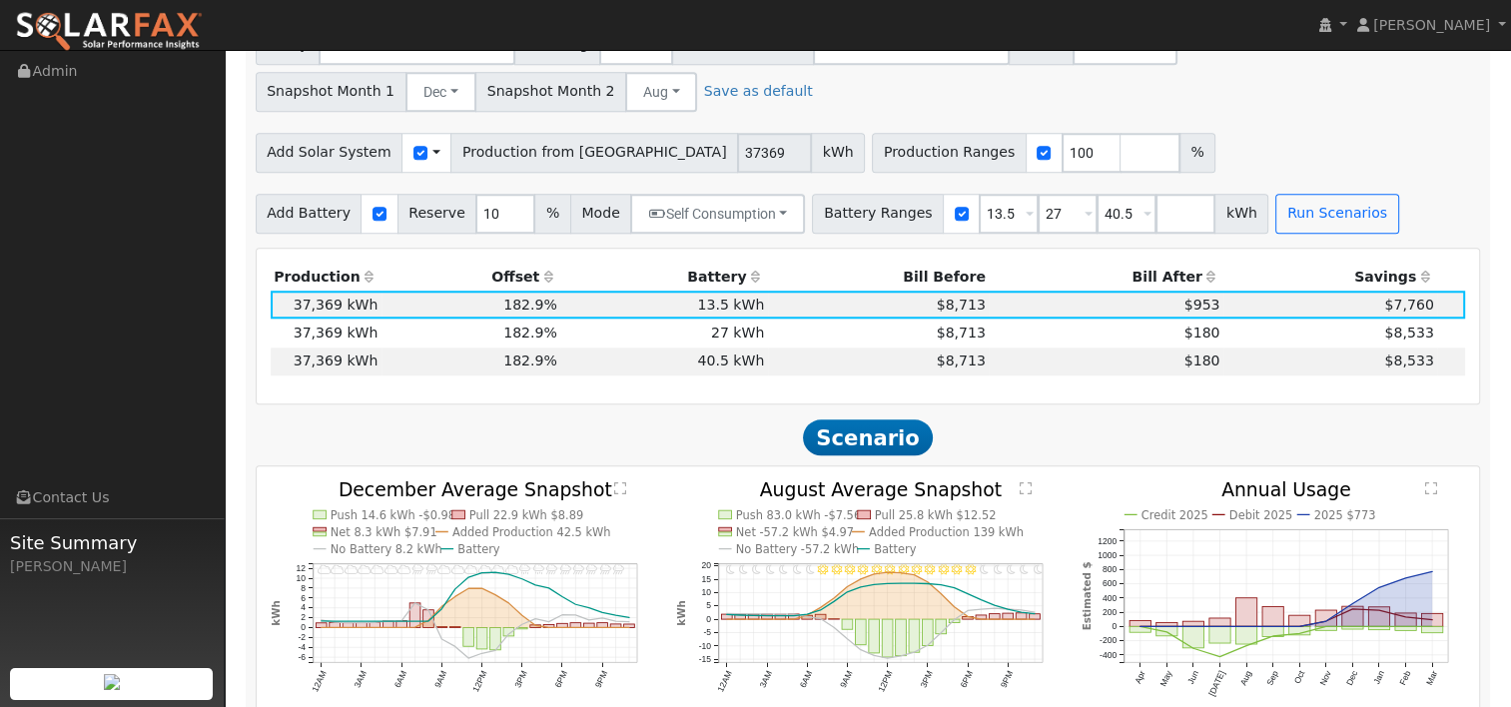
scroll to position [1811, 0]
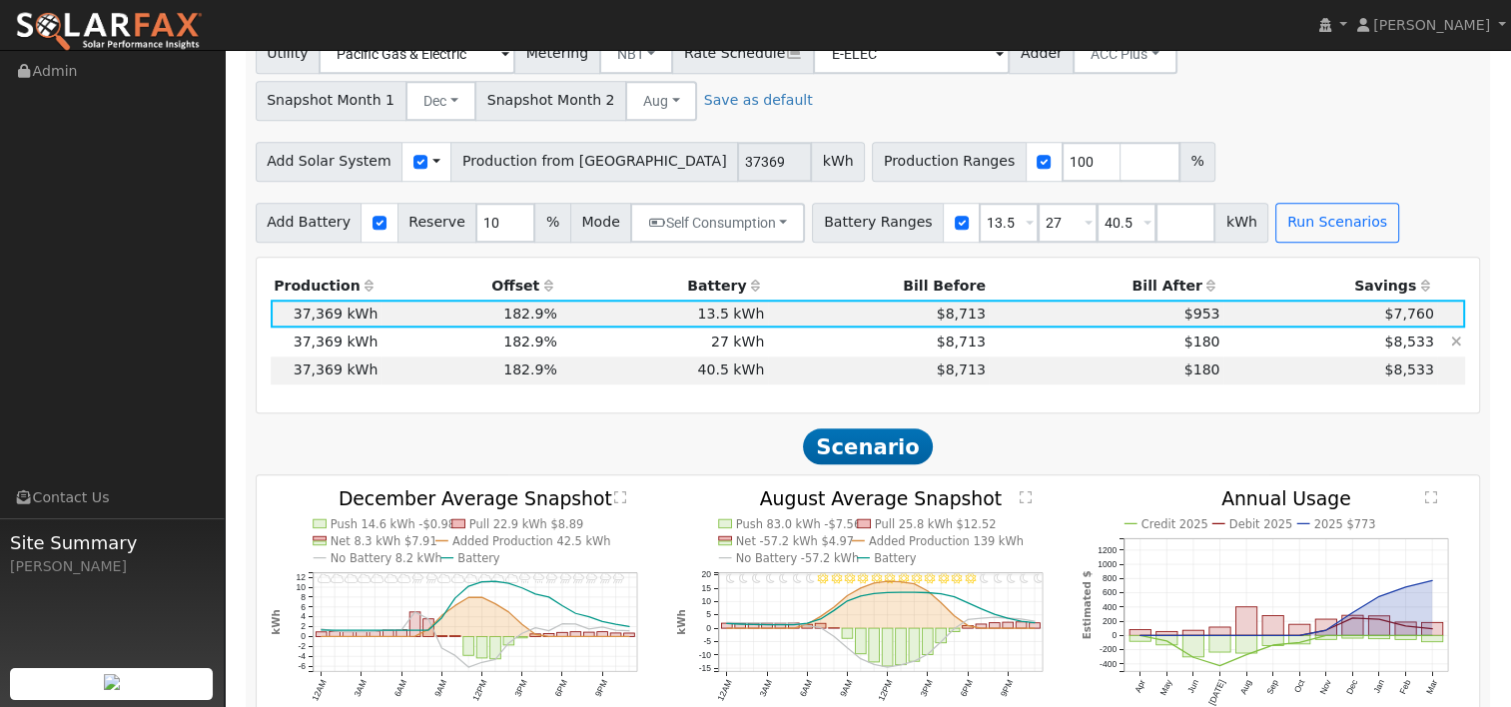
click at [1063, 344] on td "$180" at bounding box center [1106, 342] width 235 height 28
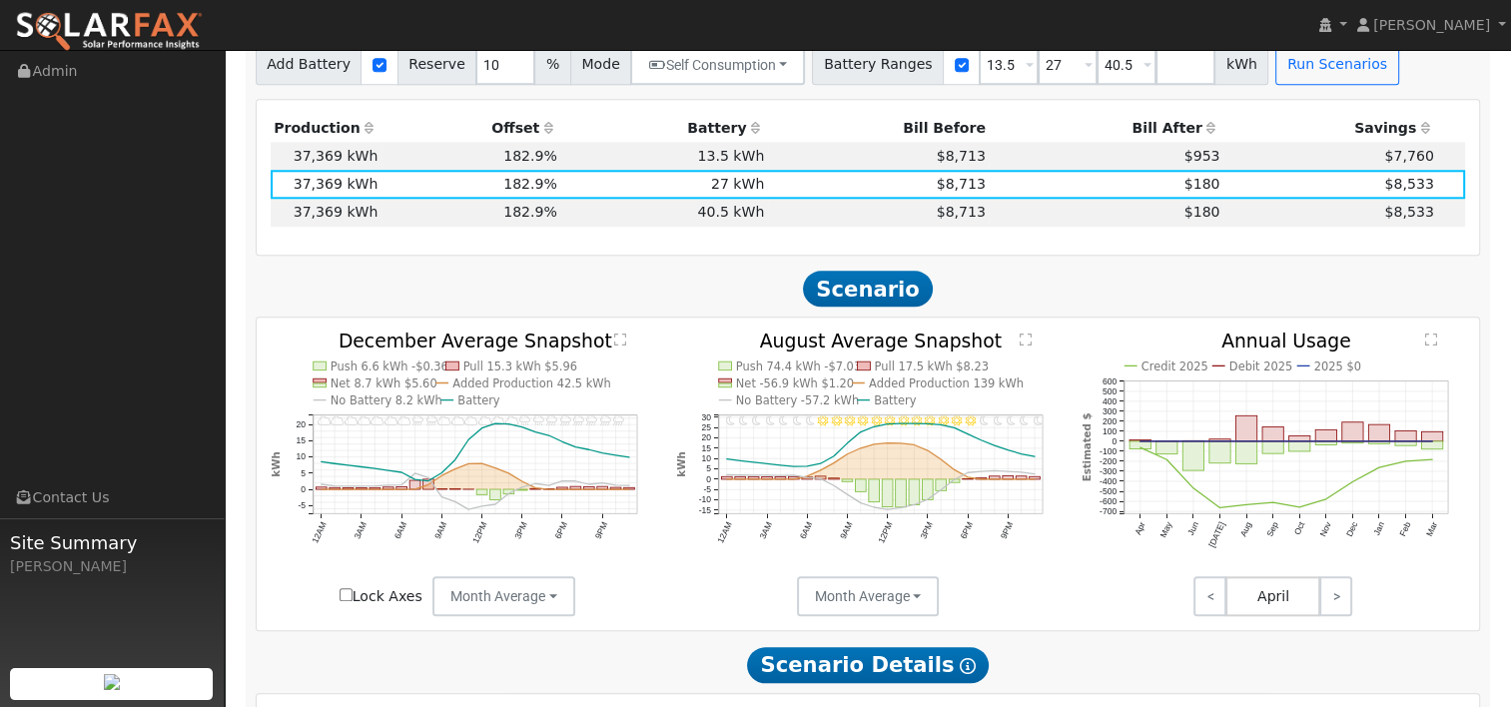
scroll to position [1982, 0]
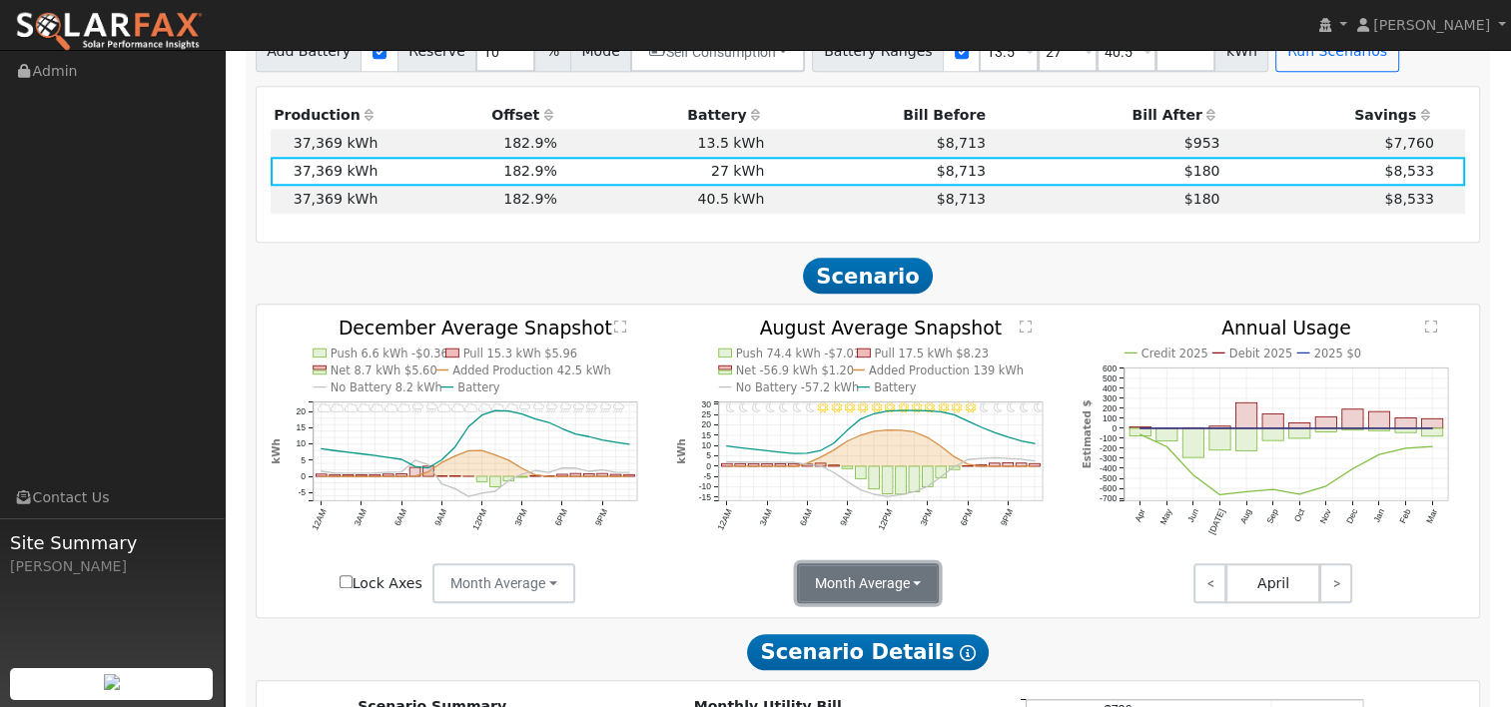
click at [909, 580] on button "Month Average" at bounding box center [868, 583] width 143 height 40
click at [830, 627] on link "Day" at bounding box center [866, 627] width 139 height 28
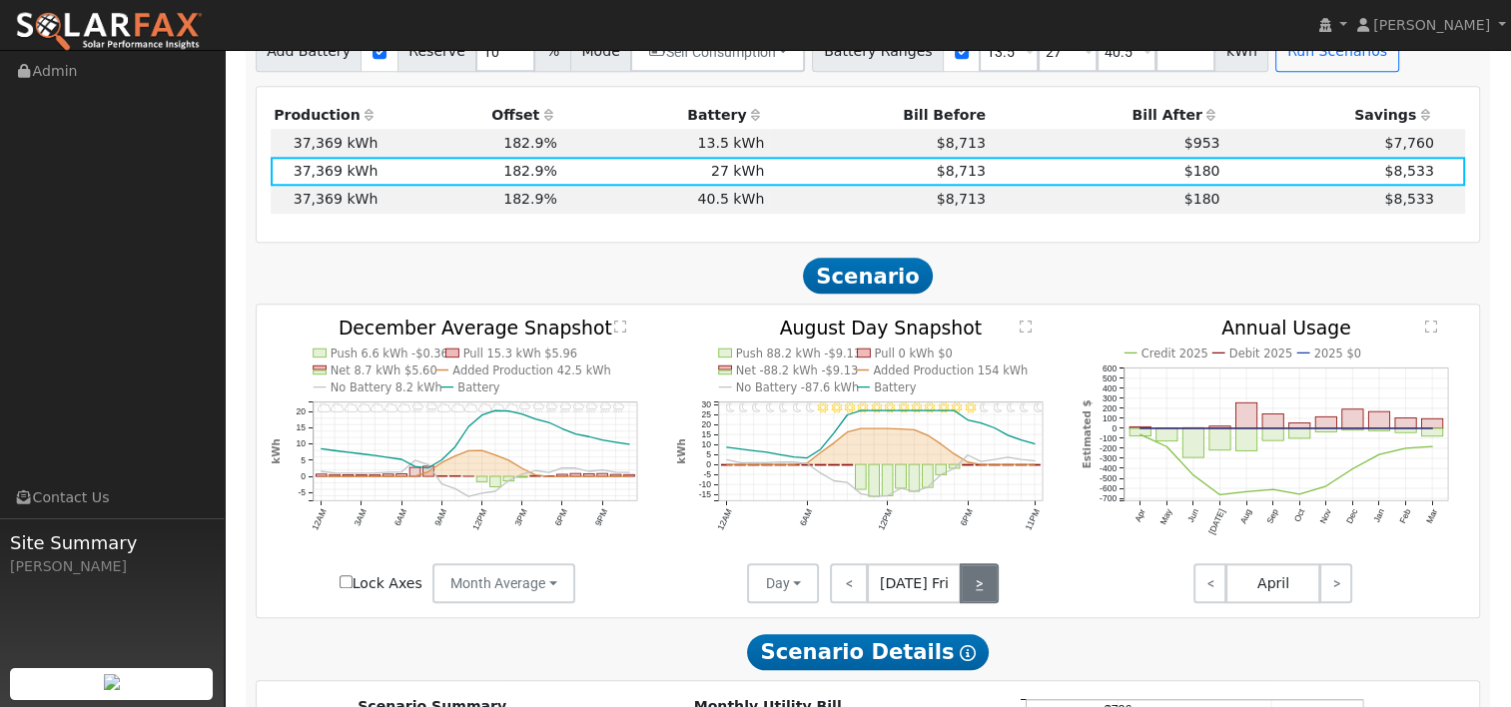
click at [967, 582] on link ">" at bounding box center [979, 583] width 39 height 40
click at [967, 582] on link ">" at bounding box center [981, 583] width 36 height 40
click at [967, 582] on link ">" at bounding box center [982, 583] width 34 height 40
click at [967, 582] on link ">" at bounding box center [983, 583] width 32 height 40
click at [967, 582] on link ">" at bounding box center [981, 583] width 35 height 40
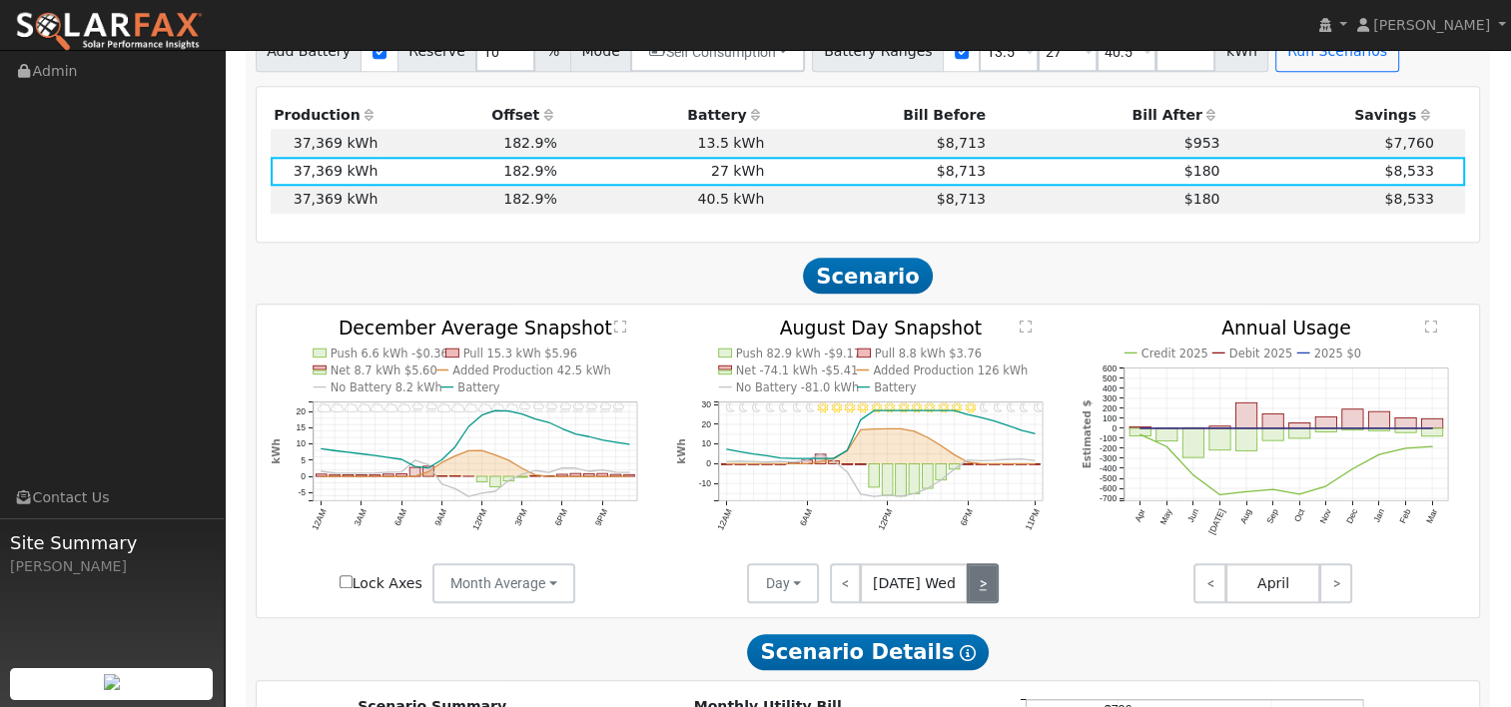
click at [967, 582] on link ">" at bounding box center [983, 583] width 32 height 40
click at [967, 582] on link ">" at bounding box center [982, 583] width 34 height 40
click at [967, 582] on link ">" at bounding box center [979, 583] width 39 height 40
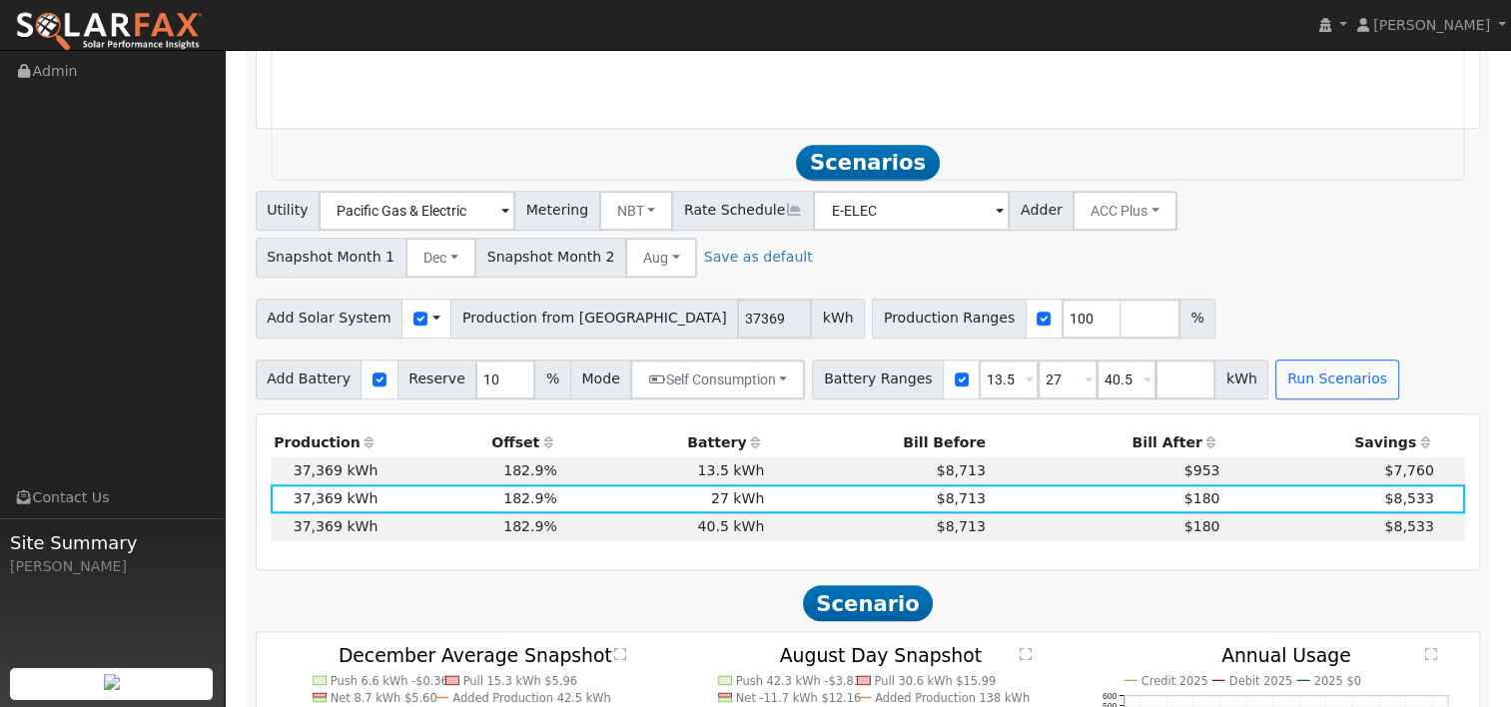
scroll to position [1662, 0]
